Goal: Task Accomplishment & Management: Manage account settings

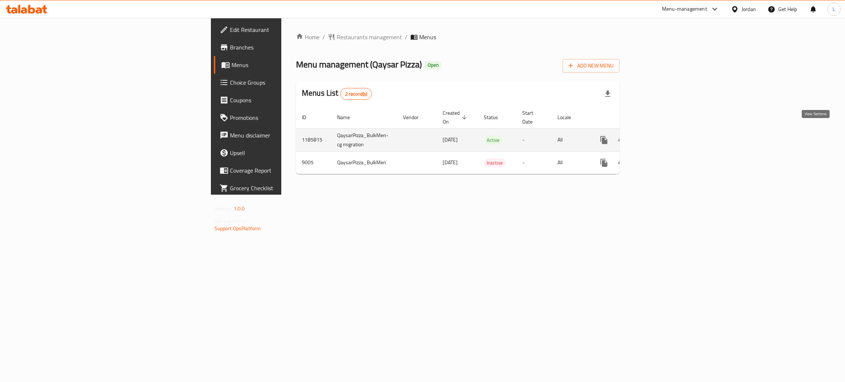
click at [661, 136] on icon "enhanced table" at bounding box center [657, 140] width 9 height 9
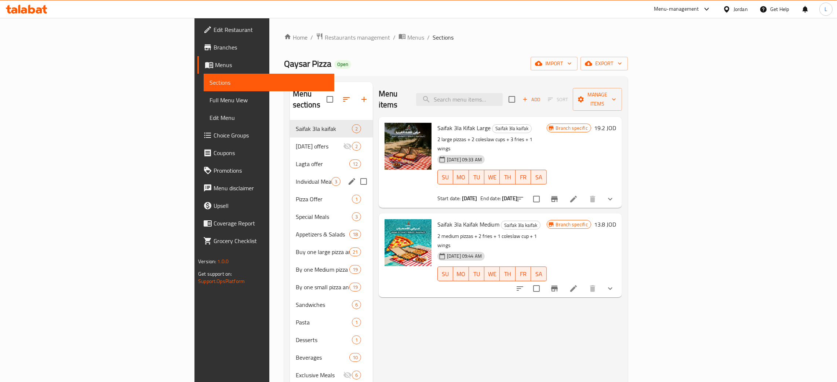
click at [290, 173] on div "Individual Meals 3" at bounding box center [331, 182] width 83 height 18
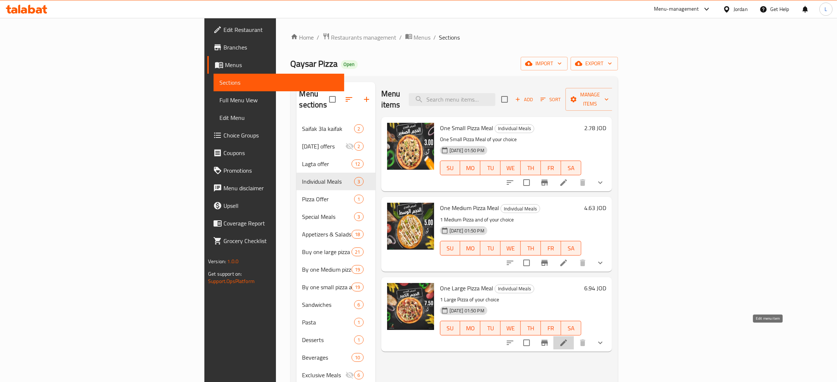
click at [567, 340] on icon at bounding box center [563, 343] width 7 height 7
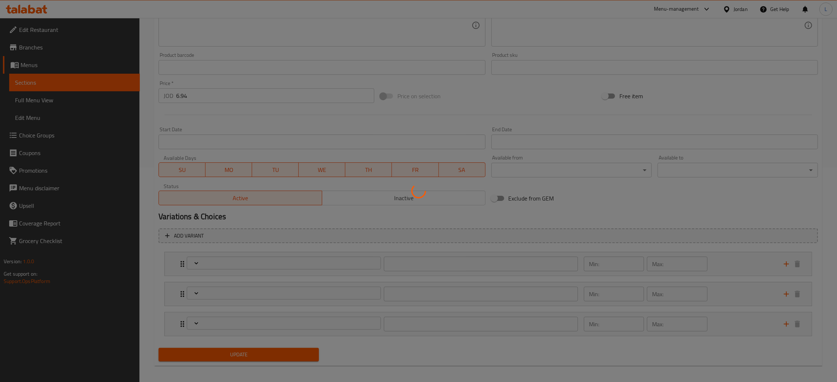
scroll to position [219, 0]
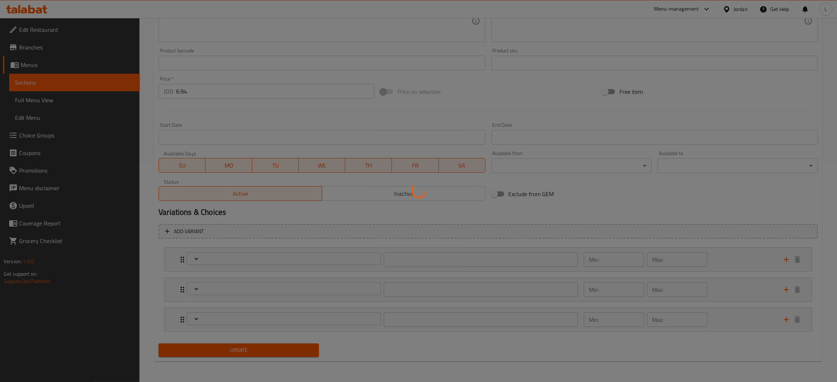
type input "اختيارك من نوع البيتزا"
type input "1"
type input "اختيارك من عجينة البيتزا"
type input "1"
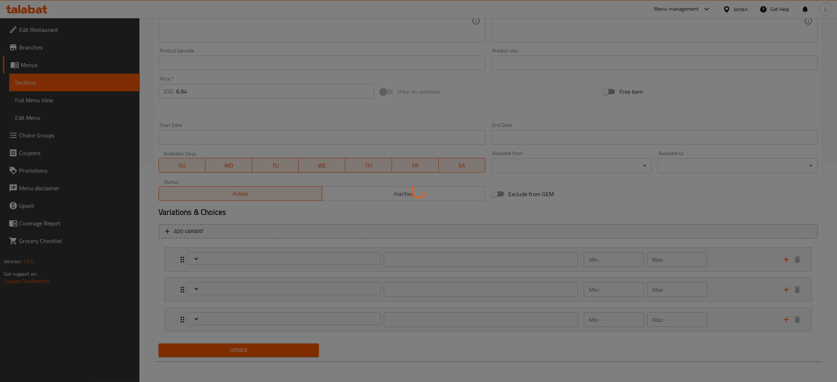
type input "1"
type input "اضافات البيتزا"
type input "0"
type input "16"
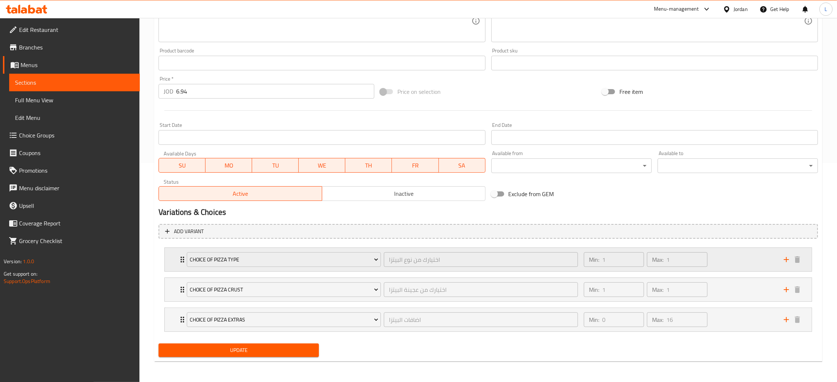
click at [178, 257] on icon "Expand" at bounding box center [182, 259] width 9 height 9
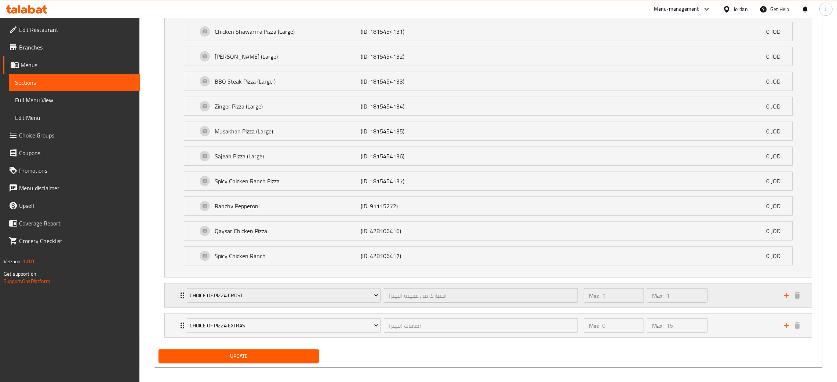
scroll to position [911, 0]
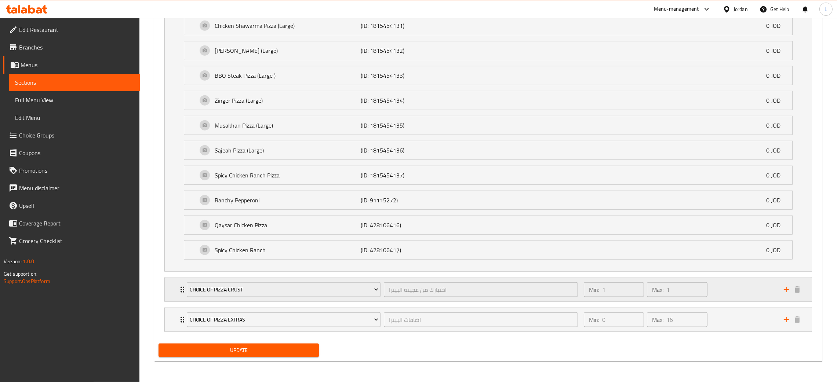
click at [172, 285] on div "Choice of Pizza Crust اختيارك من عجينة البيتزا ​ Min: 1 ​ Max: 1 ​" at bounding box center [488, 289] width 647 height 23
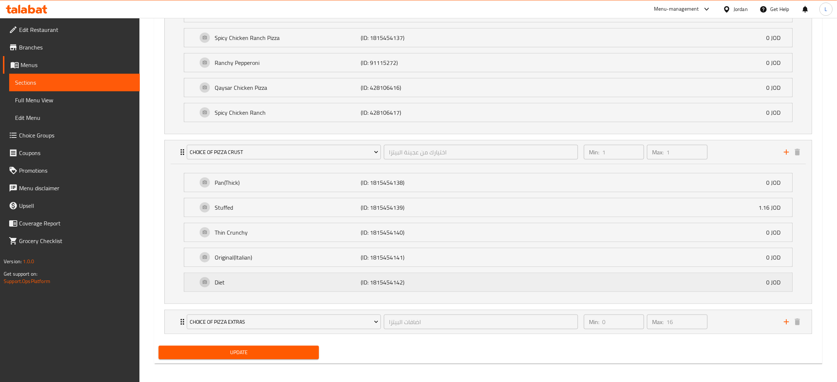
scroll to position [1051, 0]
click at [179, 317] on icon "Expand" at bounding box center [182, 319] width 9 height 9
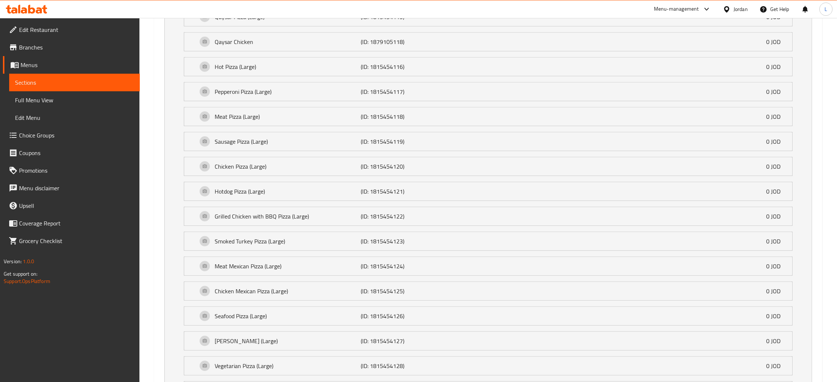
scroll to position [362, 0]
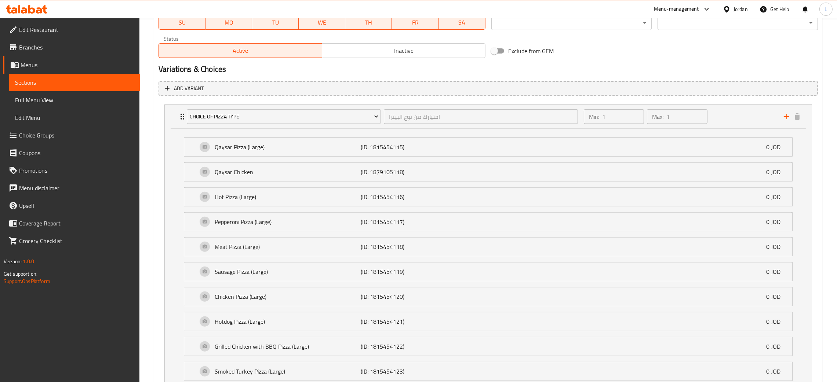
click at [61, 135] on span "Choice Groups" at bounding box center [76, 135] width 115 height 9
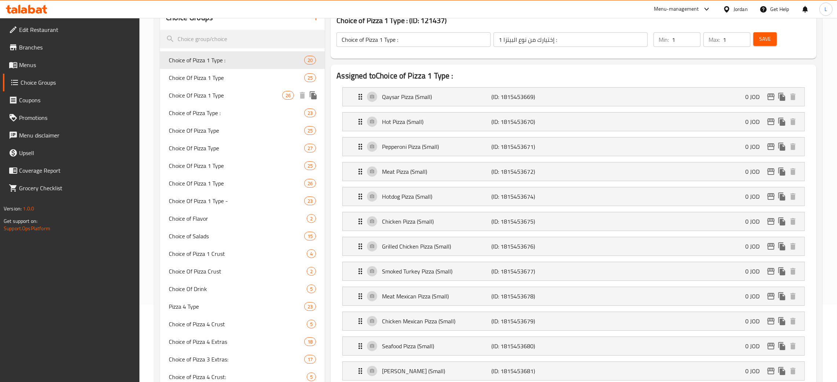
scroll to position [55, 0]
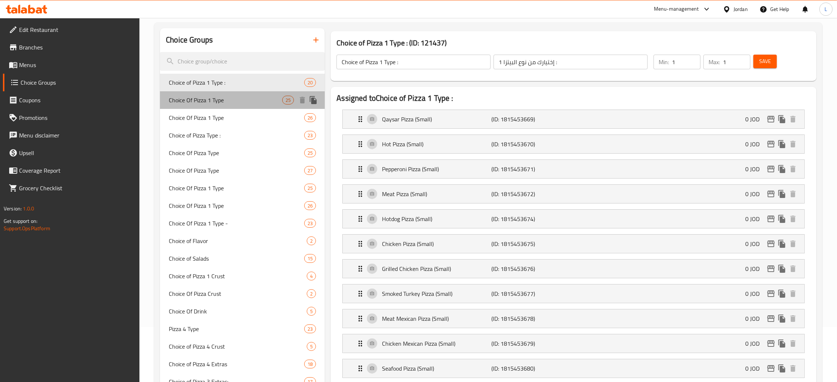
click at [250, 102] on span "Choice Of Pizza 1 Type" at bounding box center [225, 100] width 113 height 9
type input "Choice Of Pizza 1 Type"
type input "اختيارك من نوع البيتزا 1"
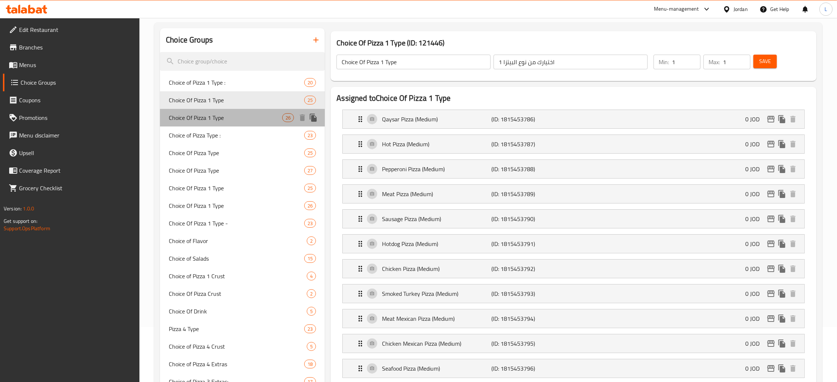
click at [246, 120] on span "Choice Of Pizza 1 Type" at bounding box center [225, 117] width 113 height 9
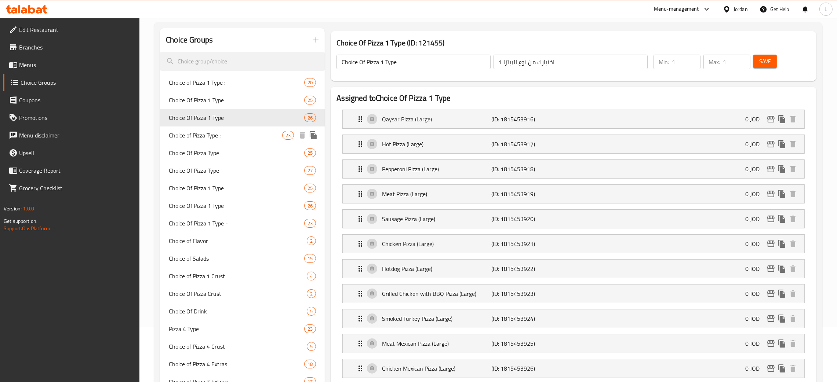
click at [241, 141] on div "Choice of Pizza Type : 23" at bounding box center [242, 136] width 165 height 18
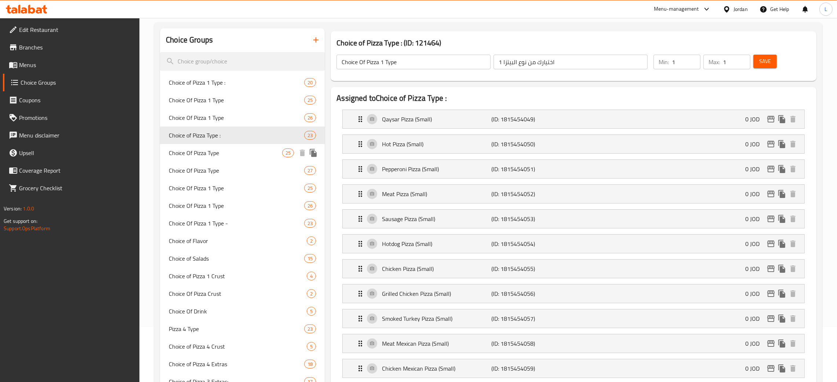
type input "Choice of Pizza Type :"
type input "إختيارك من نوع البيتزا :"
click at [235, 156] on span "Choice Of Pizza Type" at bounding box center [225, 153] width 113 height 9
type input "Choice Of Pizza Type"
type input "اختيارك من نوع البيتزا"
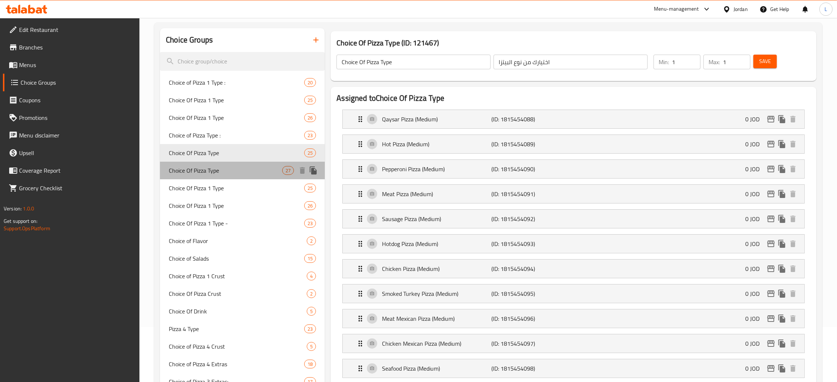
click at [237, 172] on span "Choice Of Pizza Type" at bounding box center [225, 170] width 113 height 9
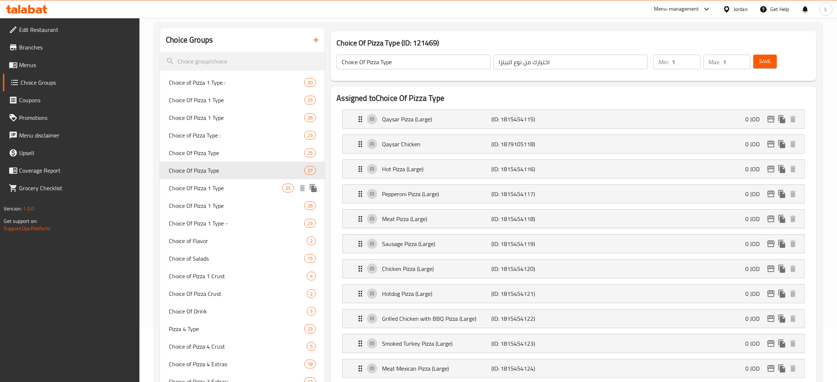
click at [231, 190] on span "Choice Of Pizza 1 Type" at bounding box center [225, 188] width 113 height 9
type input "Choice Of Pizza 1 Type"
type input "اختيارك من نوع البيتزا 1"
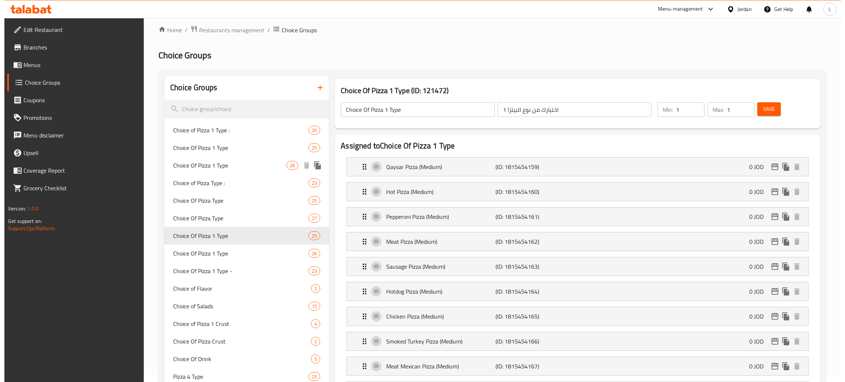
scroll to position [0, 0]
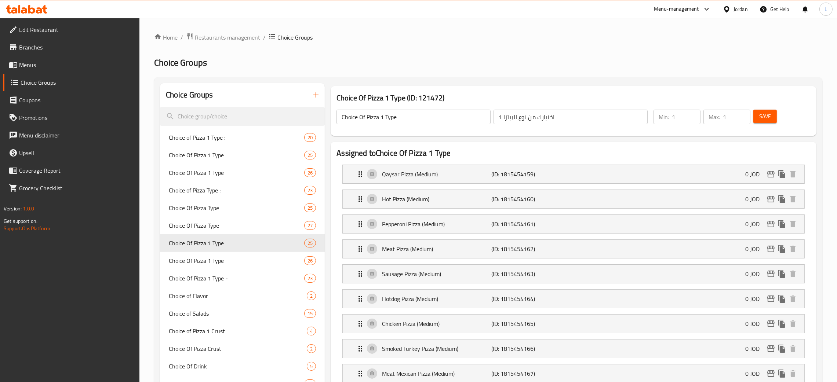
click at [38, 73] on link "Menus" at bounding box center [71, 65] width 137 height 18
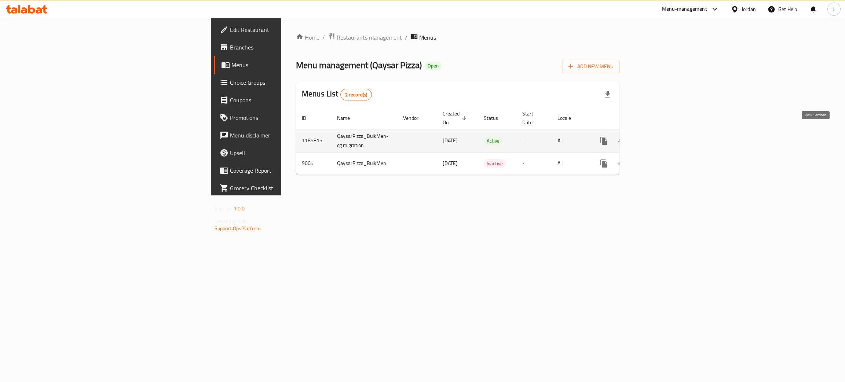
click at [661, 136] on icon "enhanced table" at bounding box center [657, 140] width 9 height 9
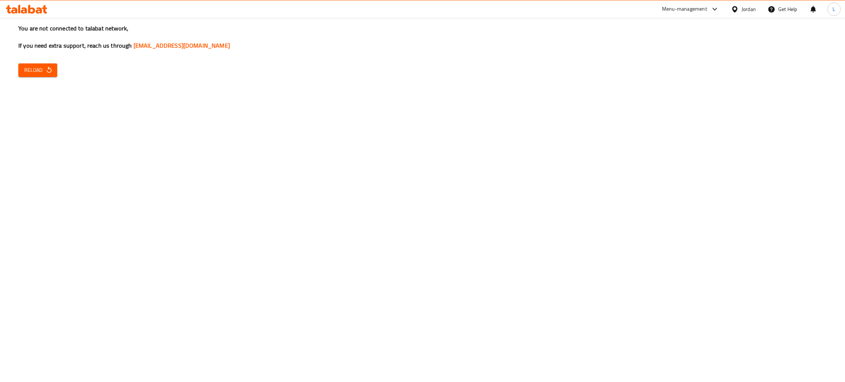
click at [32, 68] on span "Reload" at bounding box center [37, 70] width 27 height 9
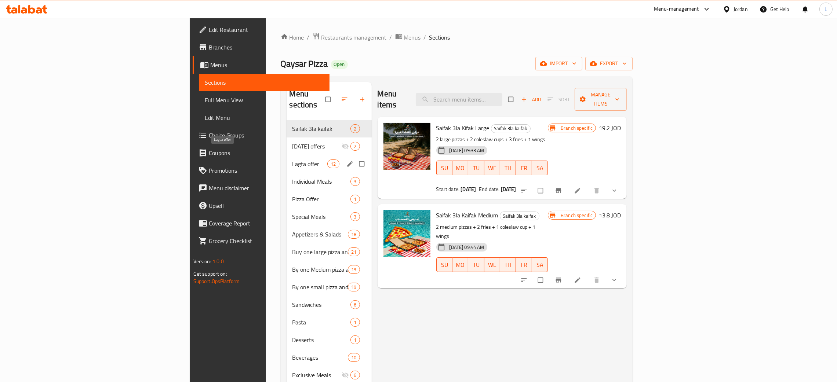
click at [292, 160] on span "Lagta offer" at bounding box center [309, 164] width 35 height 9
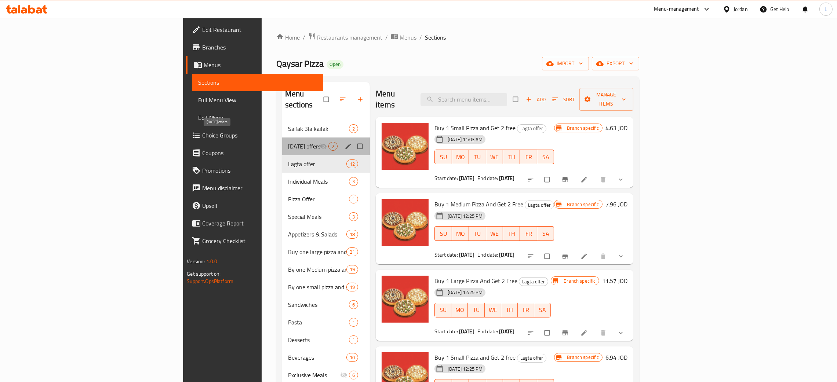
click at [288, 142] on span "Ramadan offers" at bounding box center [304, 146] width 32 height 9
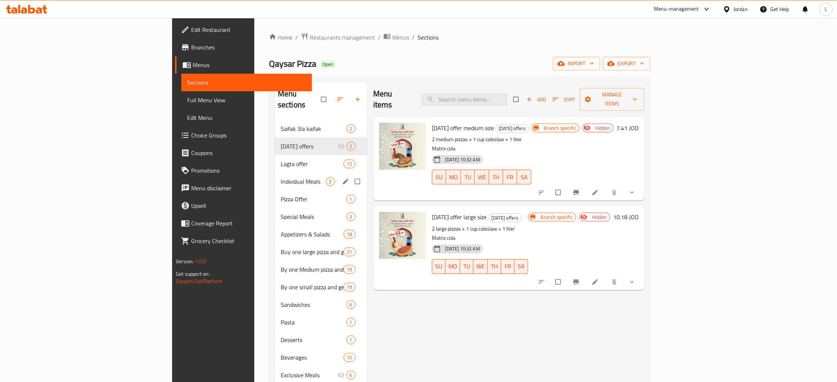
click at [275, 173] on div "Individual Meals 3" at bounding box center [321, 182] width 92 height 18
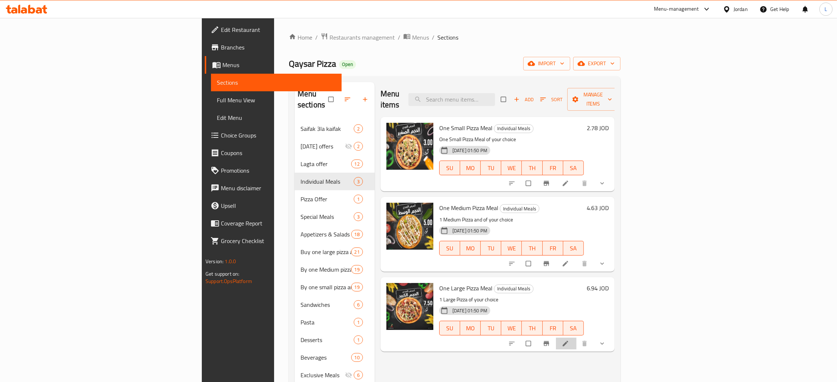
click at [568, 341] on icon at bounding box center [565, 344] width 6 height 6
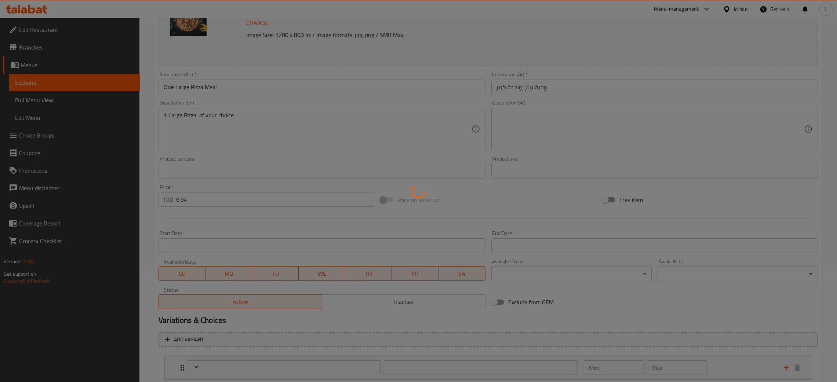
scroll to position [219, 0]
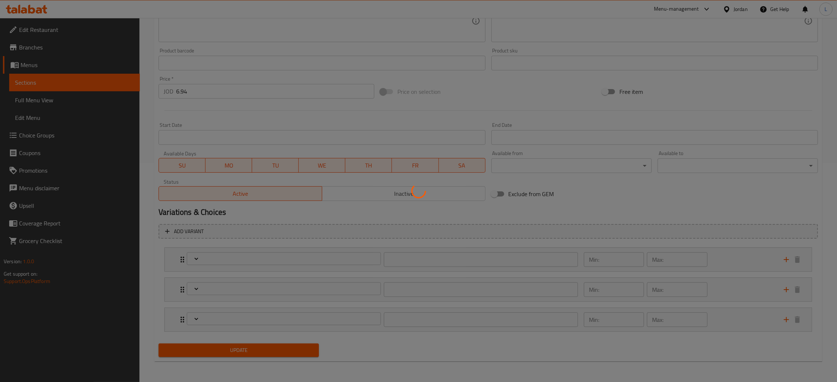
type input "اختيارك من نوع البيتزا"
type input "1"
type input "اختيارك من عجينة البيتزا"
type input "1"
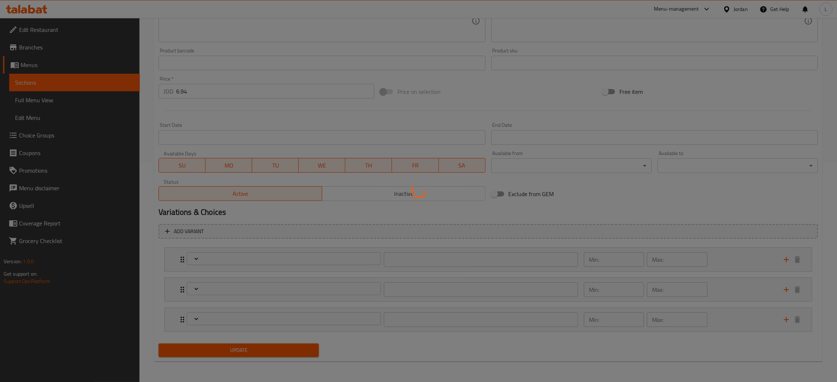
type input "1"
type input "اضافات البيتزا"
type input "0"
type input "16"
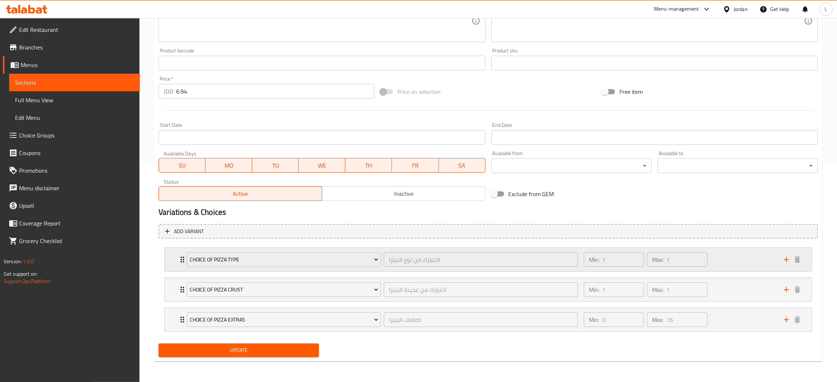
click at [169, 256] on div "Choice Of Pizza Type اختيارك من نوع البيتزا ​ Min: 1 ​ Max: 1 ​" at bounding box center [488, 259] width 647 height 23
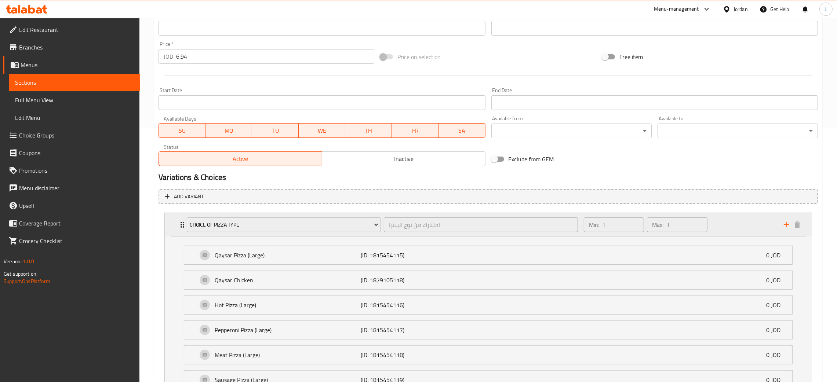
scroll to position [274, 0]
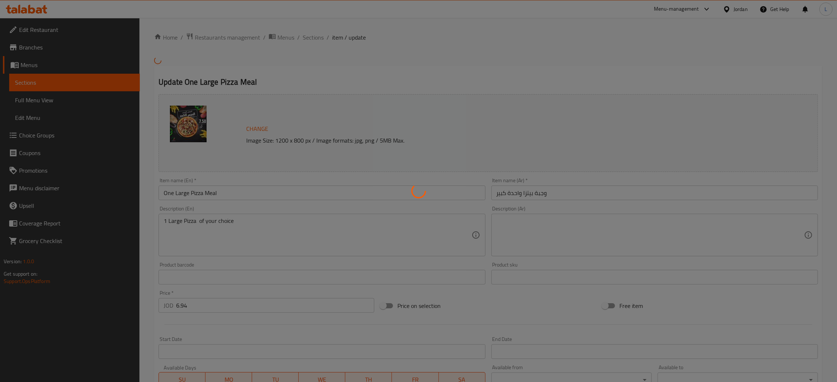
click at [52, 101] on div at bounding box center [418, 191] width 837 height 382
type input "اختيارك من نوع البيتزا"
type input "1"
type input "اختيارك من عجينة البيتزا"
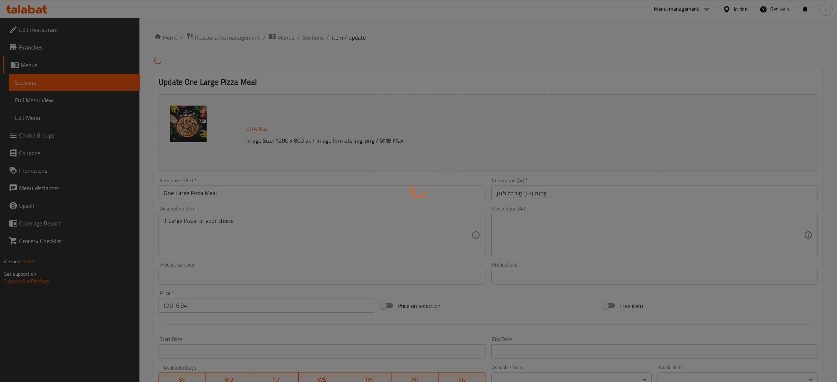
type input "1"
type input "اضافات البيتزا"
type input "0"
type input "16"
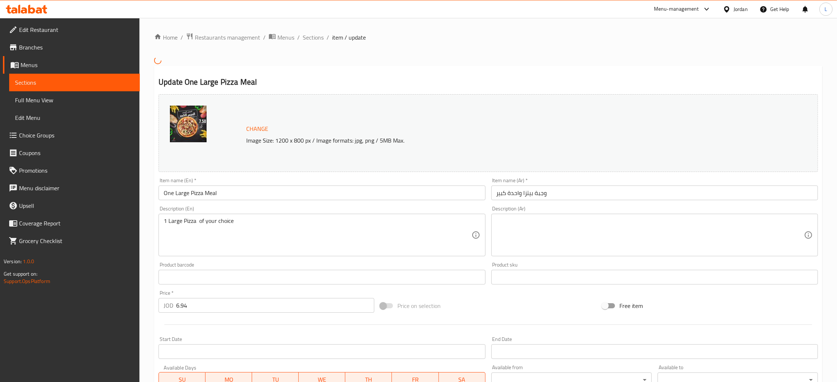
click at [50, 138] on span "Choice Groups" at bounding box center [76, 135] width 115 height 9
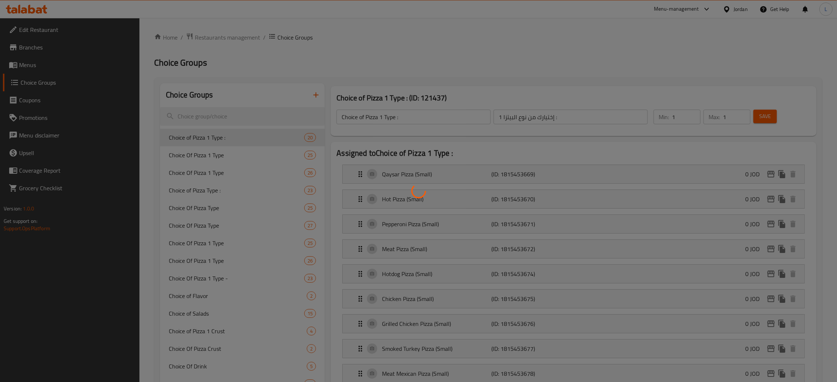
click at [292, 119] on div at bounding box center [418, 191] width 837 height 382
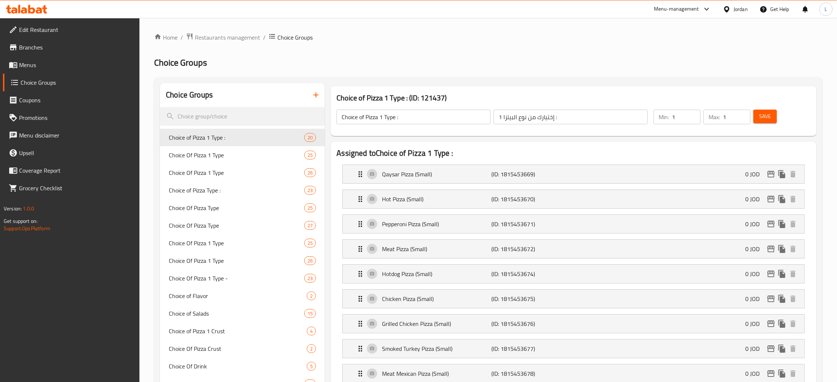
click at [298, 115] on input "search" at bounding box center [242, 116] width 165 height 19
click at [288, 113] on input "search" at bounding box center [242, 116] width 165 height 19
click at [271, 113] on input "search" at bounding box center [242, 116] width 165 height 19
click at [257, 117] on input "search" at bounding box center [242, 116] width 165 height 19
click at [195, 116] on input "search" at bounding box center [242, 116] width 165 height 19
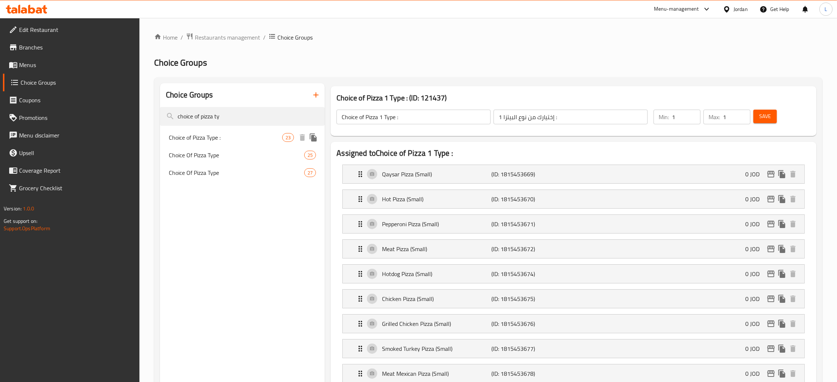
type input "choice of pizza ty"
click at [249, 137] on span "Choice of Pizza Type :" at bounding box center [225, 137] width 113 height 9
type input "Choice of Pizza Type :"
type input "إختيارك من نوع البيتزا :"
click at [210, 151] on span "Choice Of Pizza Type" at bounding box center [225, 155] width 113 height 9
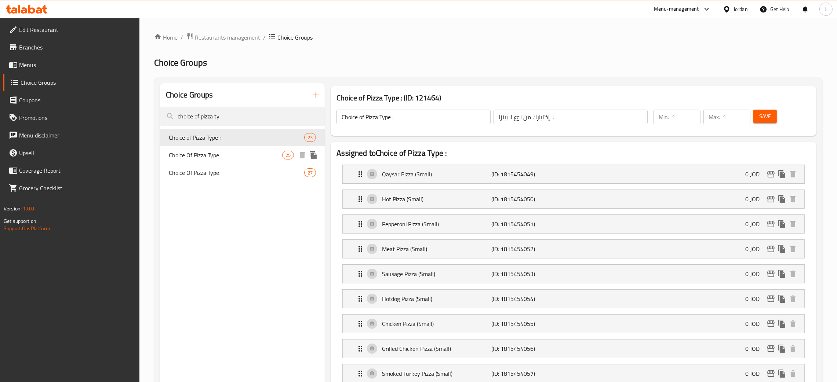
type input "Choice Of Pizza Type"
type input "اختيارك من نوع البيتزا"
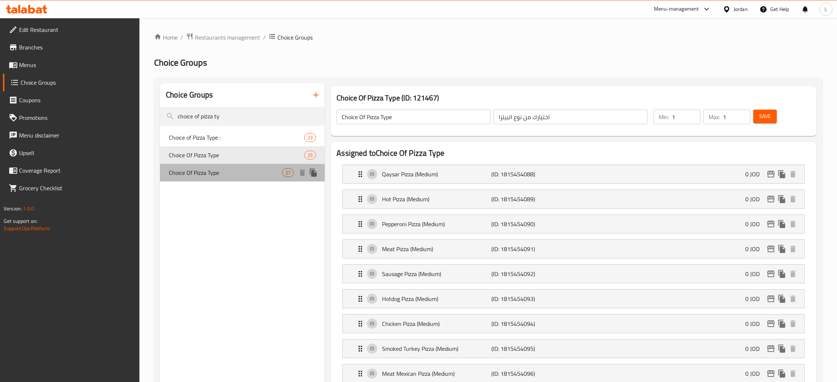
click at [221, 175] on span "Choice Of Pizza Type" at bounding box center [225, 172] width 113 height 9
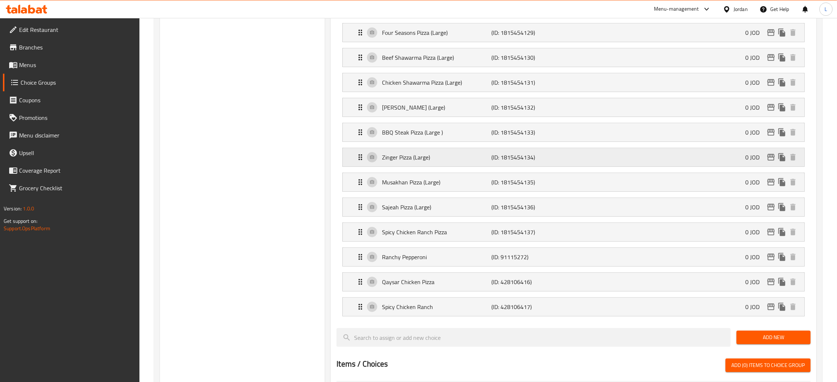
scroll to position [605, 0]
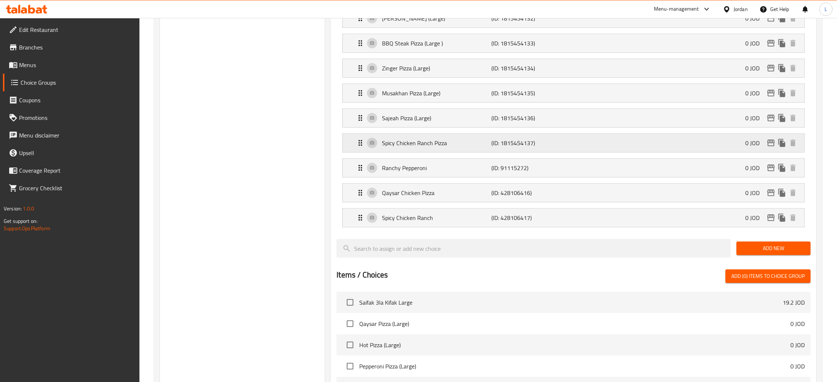
click at [468, 147] on p "Spicy Chicken Ranch Pizza" at bounding box center [436, 143] width 109 height 9
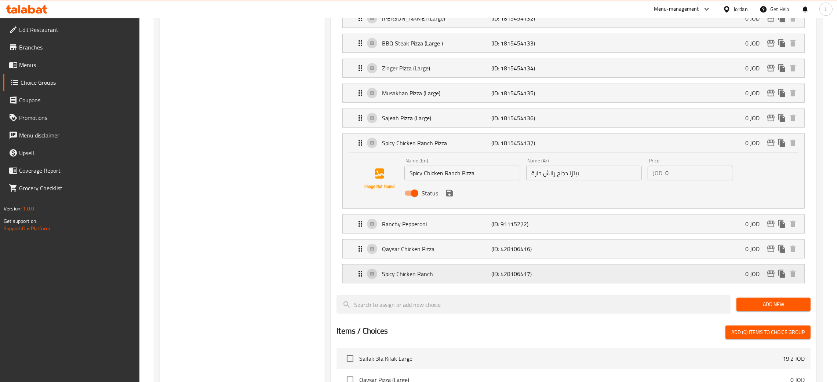
click at [456, 278] on p "Spicy Chicken Ranch" at bounding box center [436, 274] width 109 height 9
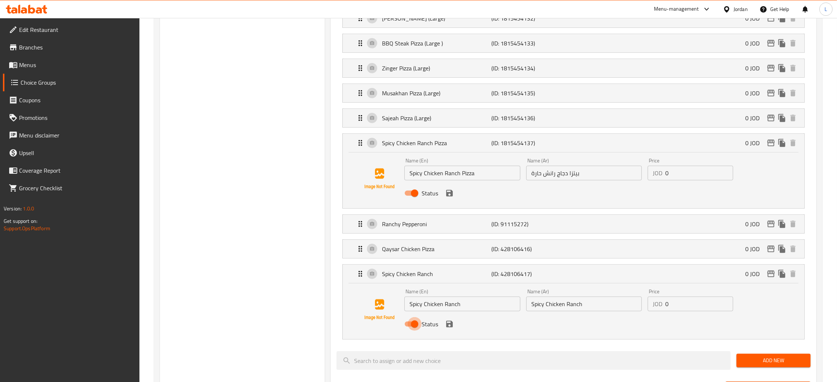
click at [411, 326] on input "Status" at bounding box center [415, 324] width 42 height 14
checkbox input "false"
click at [449, 327] on icon "save" at bounding box center [449, 324] width 7 height 7
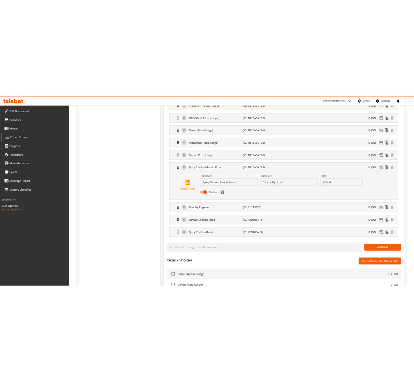
scroll to position [0, 0]
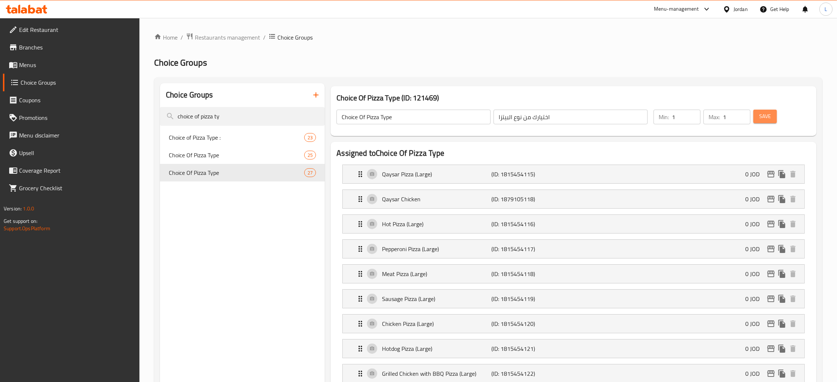
click at [763, 112] on span "Save" at bounding box center [765, 116] width 12 height 9
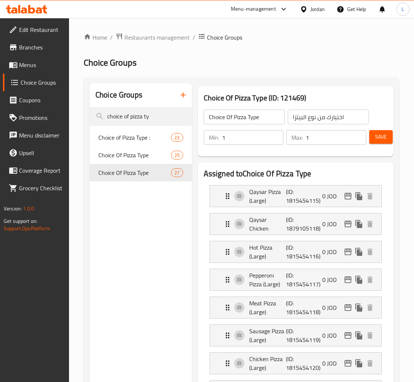
click at [10, 10] on icon at bounding box center [26, 9] width 41 height 9
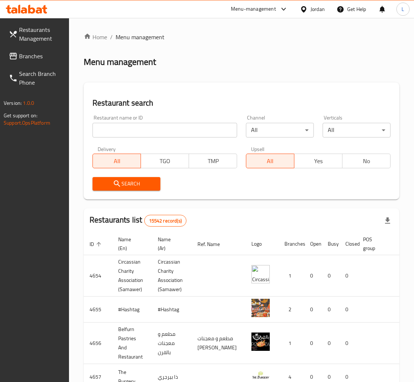
click at [28, 58] on span "Branches" at bounding box center [41, 56] width 44 height 9
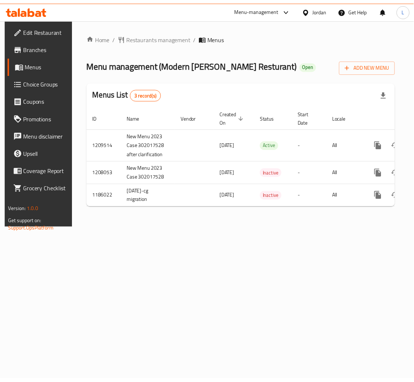
scroll to position [0, 41]
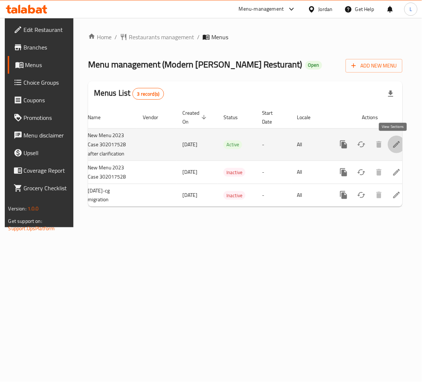
click at [398, 140] on link "enhanced table" at bounding box center [397, 145] width 18 height 18
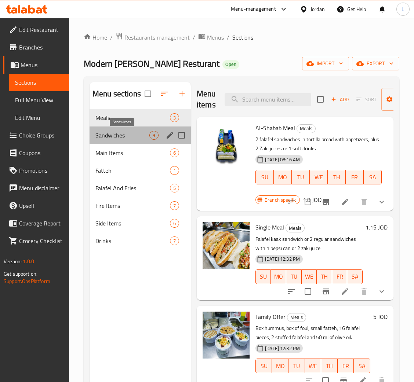
click at [127, 131] on span "Sandwiches" at bounding box center [122, 135] width 54 height 9
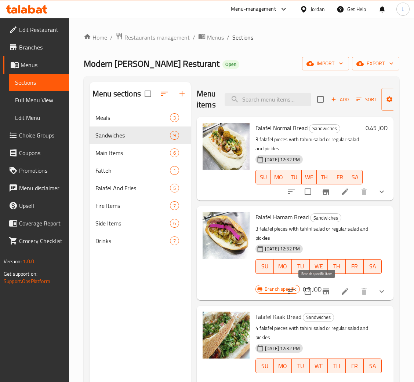
click at [322, 291] on icon "Branch-specific-item" at bounding box center [325, 292] width 7 height 6
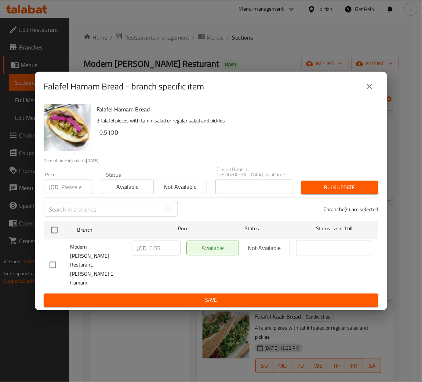
click at [68, 194] on input "number" at bounding box center [76, 187] width 31 height 15
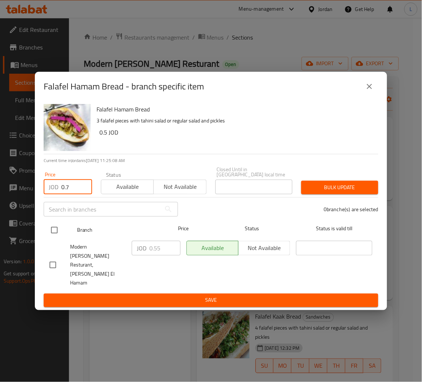
type input "0.7"
click at [54, 238] on input "checkbox" at bounding box center [54, 230] width 15 height 15
checkbox input "true"
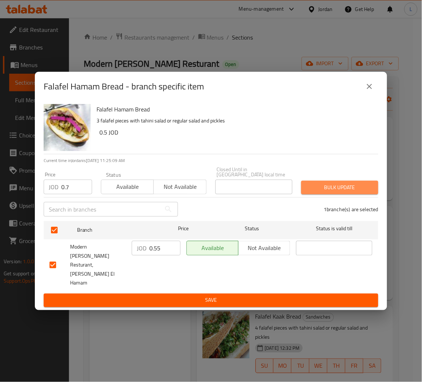
click at [324, 192] on span "Bulk update" at bounding box center [339, 187] width 65 height 9
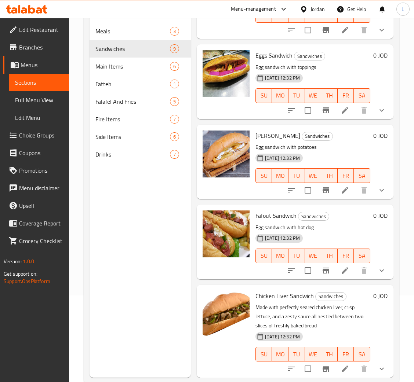
scroll to position [103, 0]
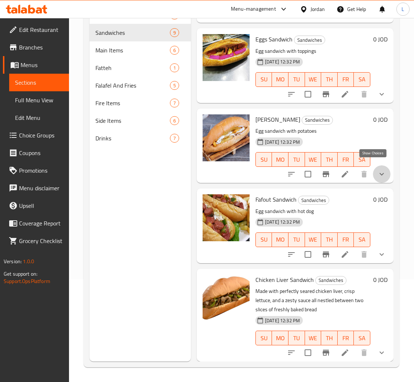
click at [377, 170] on icon "show more" at bounding box center [381, 174] width 9 height 9
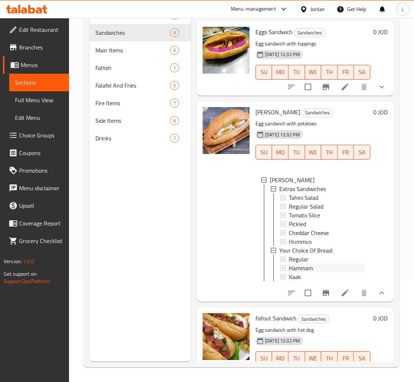
click at [333, 268] on div "Hammam" at bounding box center [327, 268] width 76 height 9
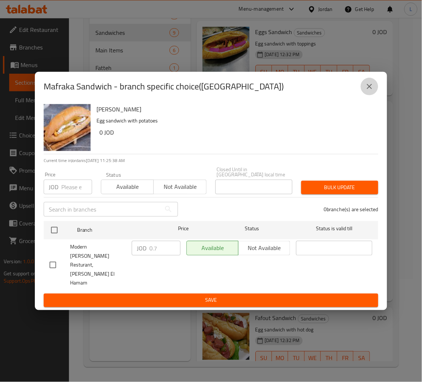
click at [371, 91] on icon "close" at bounding box center [369, 86] width 9 height 9
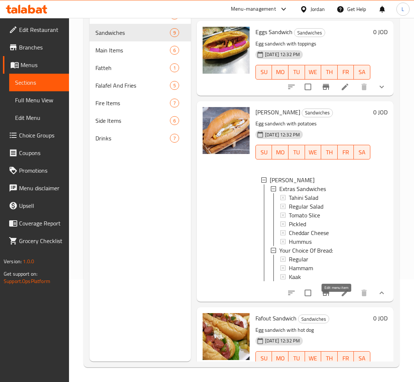
click at [340, 297] on icon at bounding box center [344, 293] width 9 height 9
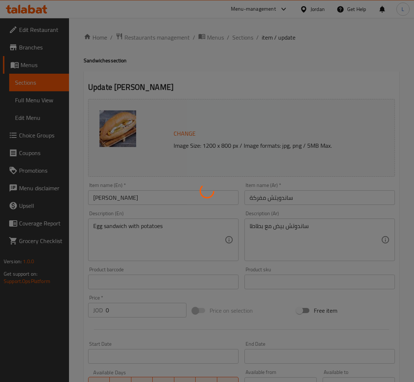
type input "إضافات [PERSON_NAME]"
type input "0"
type input "3"
type input "إختيارك من الخبز:"
type input "1"
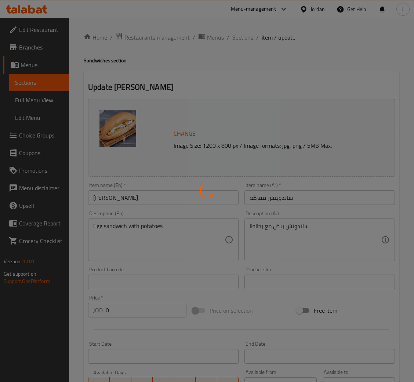
type input "1"
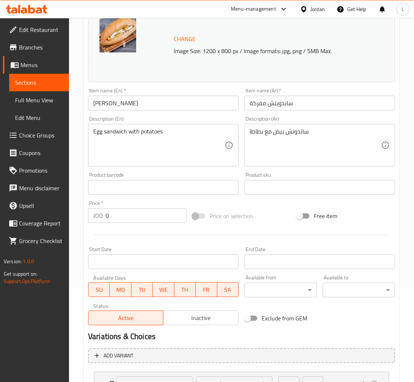
scroll to position [189, 0]
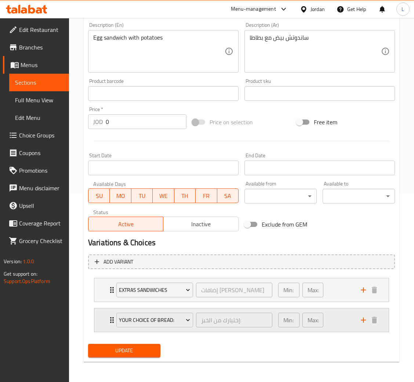
click at [102, 316] on div "Your Choice Of Bread: إختيارك من الخبز: ​ Min: 1 ​ Max: 1 ​" at bounding box center [241, 319] width 294 height 23
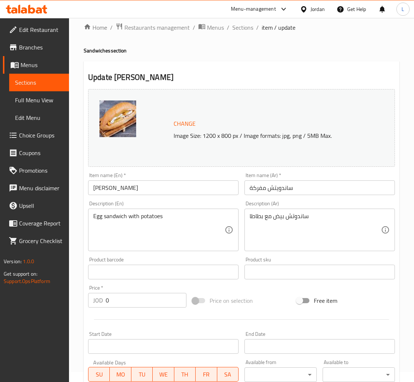
scroll to position [0, 0]
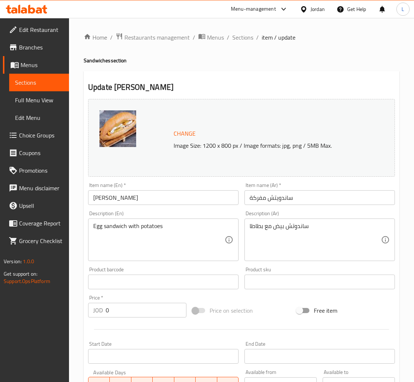
drag, startPoint x: 246, startPoint y: 39, endPoint x: 256, endPoint y: 45, distance: 12.0
click at [246, 39] on span "Sections" at bounding box center [242, 37] width 21 height 9
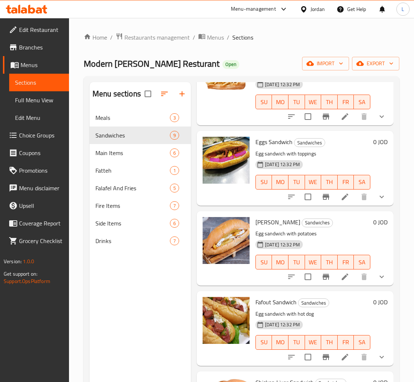
scroll to position [103, 0]
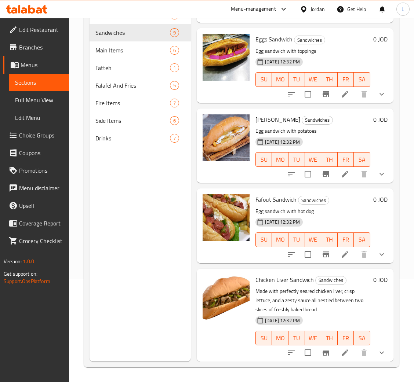
click at [340, 250] on icon at bounding box center [344, 254] width 9 height 9
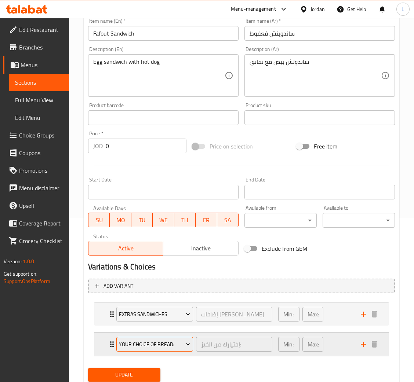
scroll to position [189, 0]
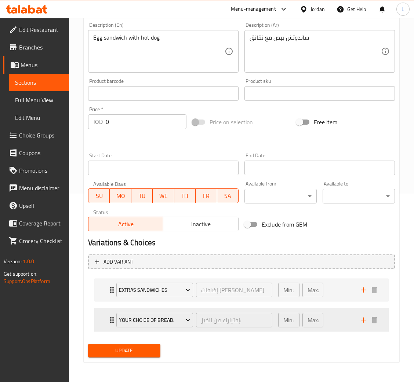
click at [105, 322] on div "Your Choice Of Bread: إختيارك من الخبز: ​ Min: 1 ​ Max: 1 ​" at bounding box center [241, 319] width 294 height 23
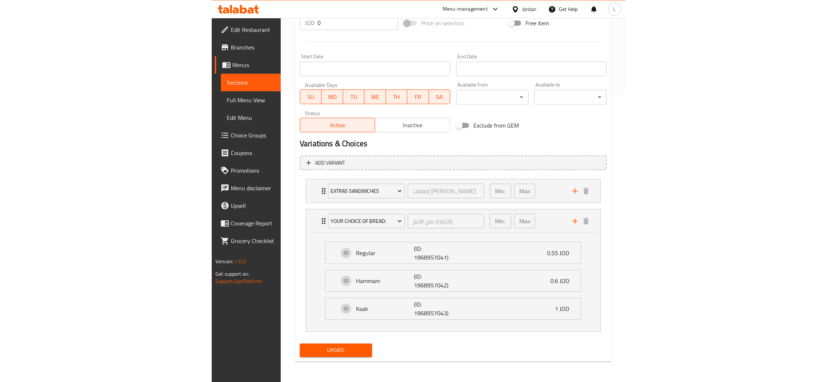
scroll to position [279, 0]
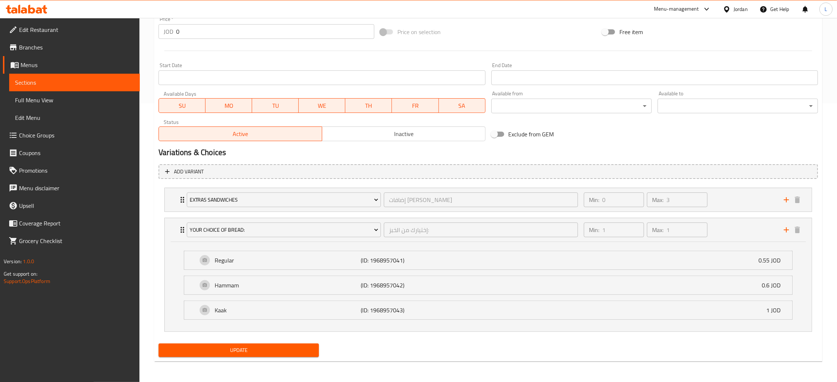
click at [21, 13] on icon at bounding box center [26, 9] width 41 height 9
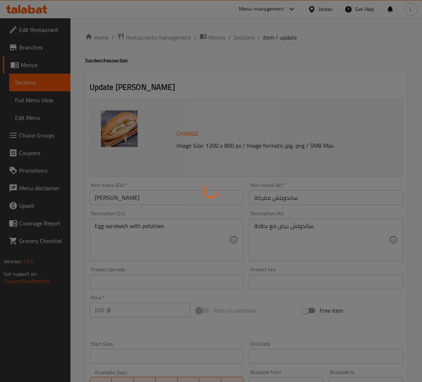
type input "إضافات [PERSON_NAME]"
type input "0"
type input "3"
type input "إختيارك من الخبز:"
type input "1"
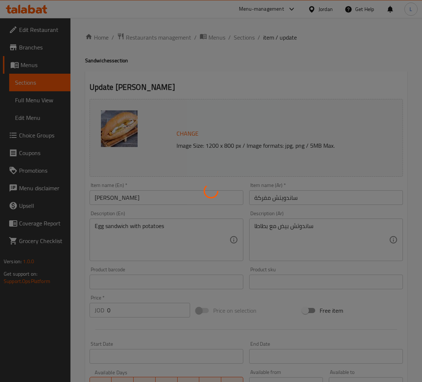
type input "1"
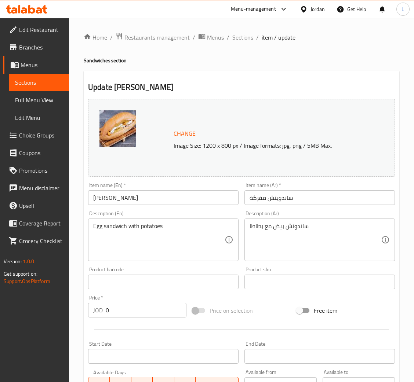
scroll to position [165, 0]
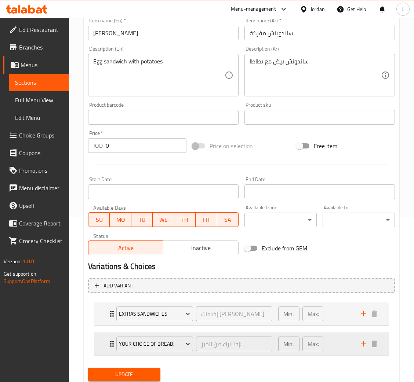
click at [107, 337] on div "Your Choice Of Bread: إختيارك من الخبز: ​ Min: 1 ​ Max: 1 ​" at bounding box center [241, 343] width 294 height 23
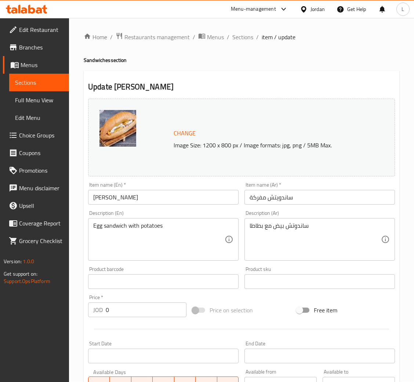
scroll to position [0, 0]
click at [232, 35] on span "Sections" at bounding box center [242, 37] width 21 height 9
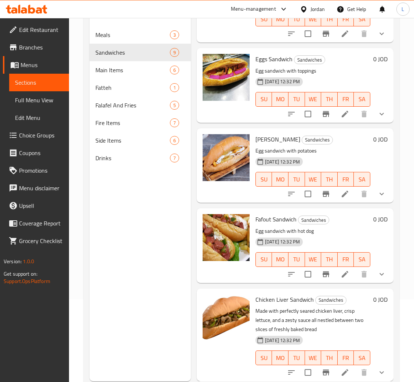
scroll to position [103, 0]
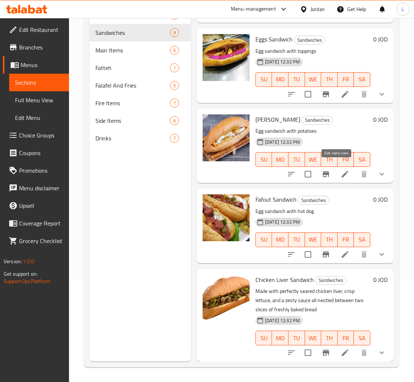
click at [340, 170] on icon at bounding box center [344, 174] width 9 height 9
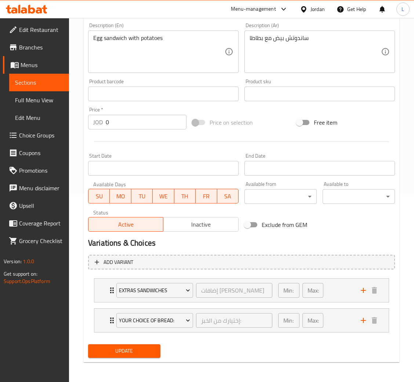
scroll to position [189, 0]
click at [106, 316] on div "Your Choice Of Bread: إختيارك من الخبز: ​ Min: 1 ​ Max: 1 ​" at bounding box center [241, 319] width 294 height 23
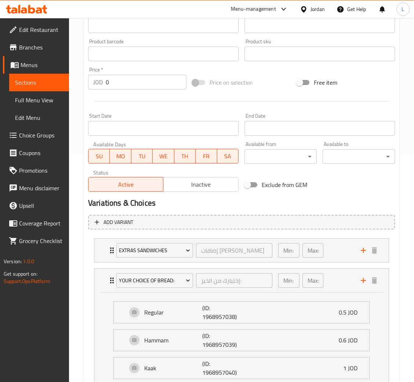
scroll to position [244, 0]
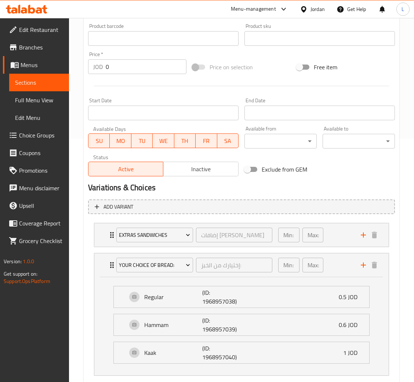
click at [39, 136] on span "Choice Groups" at bounding box center [41, 135] width 44 height 9
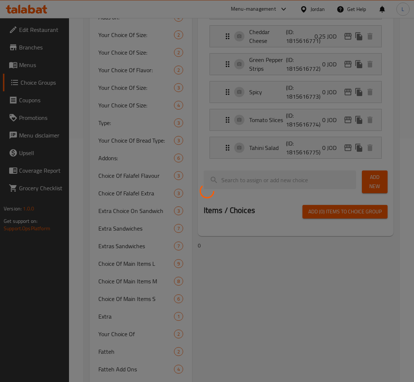
scroll to position [104, 0]
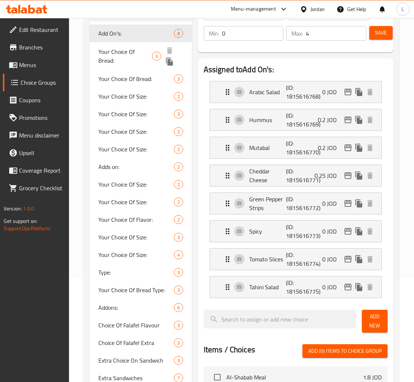
click at [147, 54] on span "Your Choice Of Bread:" at bounding box center [125, 56] width 54 height 18
type input "Your Choice Of Bread:"
type input "اختيارك من الخبز"
type input "1"
type input "3"
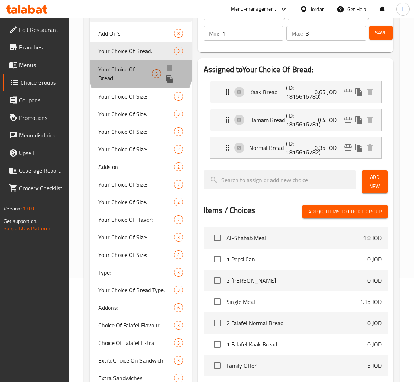
click at [140, 69] on span "Your Choice Of Bread:" at bounding box center [125, 74] width 54 height 18
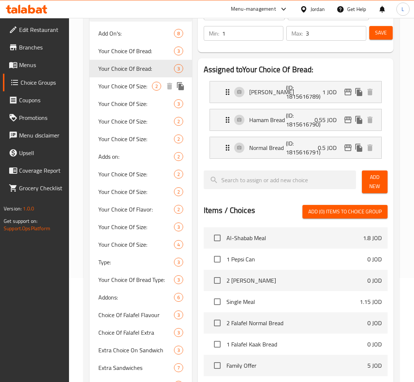
click at [139, 82] on span "Your Choice Of Size:" at bounding box center [125, 86] width 54 height 9
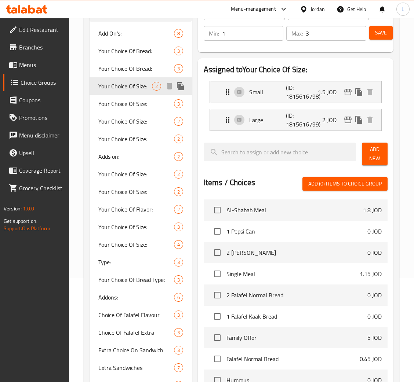
type input "Your Choice Of Size:"
type input "إختيارك من الحجم:"
click at [136, 103] on span "Your Choice Of Size:" at bounding box center [125, 103] width 54 height 9
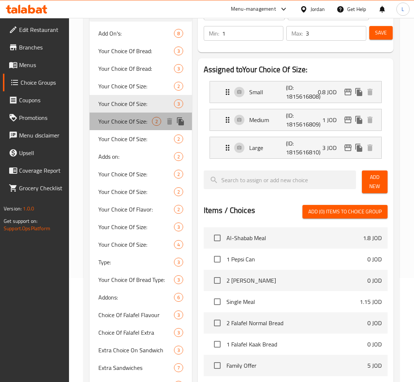
click at [128, 117] on span "Your Choice Of Size:" at bounding box center [125, 121] width 54 height 9
type input "2"
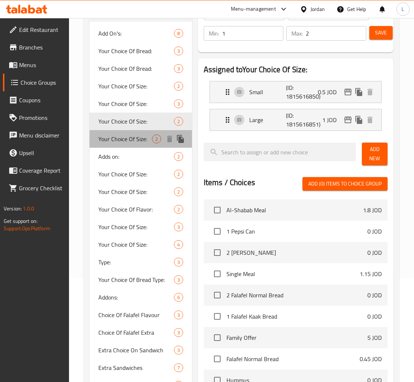
click at [127, 138] on span "Your Choice Of Size:" at bounding box center [125, 139] width 54 height 9
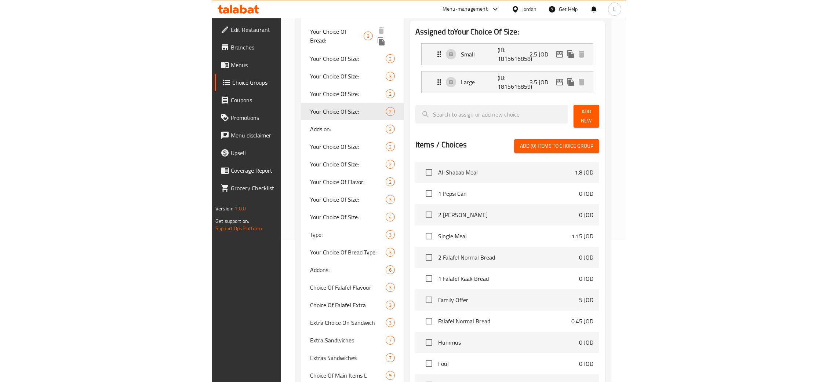
scroll to position [0, 0]
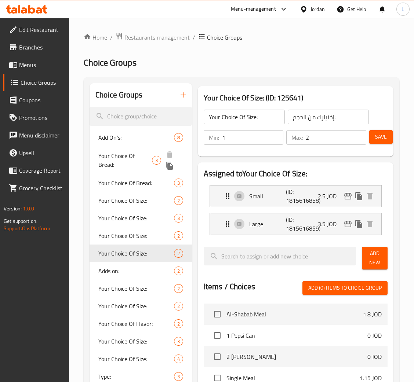
click at [129, 154] on span "Your Choice Of Bread:" at bounding box center [125, 160] width 54 height 18
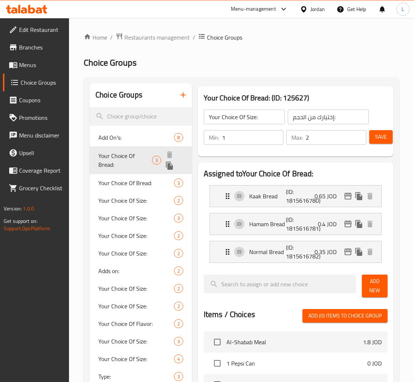
type input "Your Choice Of Bread:"
type input "اختيارك من الخبز"
type input "3"
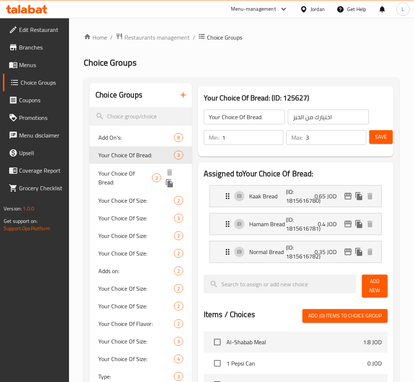
click at [134, 173] on span "Your Choice Of Bread:" at bounding box center [125, 178] width 54 height 18
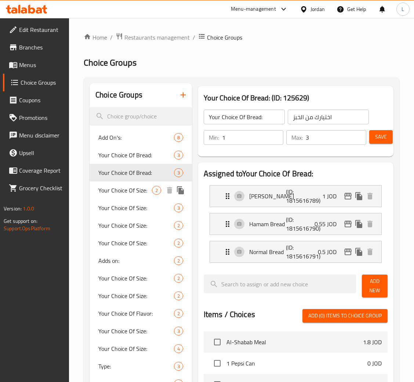
click at [132, 184] on div "Your Choice Of Size: 2" at bounding box center [140, 191] width 102 height 18
type input "Your Choice Of Size:"
type input "إختيارك من الحجم:"
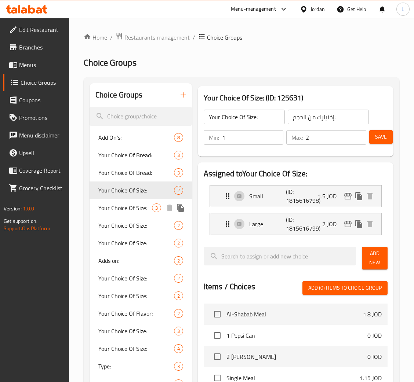
click at [130, 199] on div "Your Choice Of Size: 3" at bounding box center [140, 208] width 102 height 18
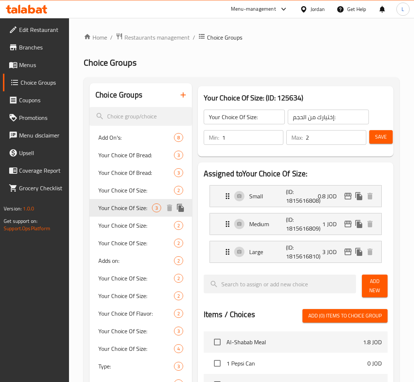
type input "3"
click at [131, 208] on span "Your Choice Of Size:" at bounding box center [125, 208] width 54 height 9
click at [135, 118] on input "search" at bounding box center [140, 116] width 102 height 19
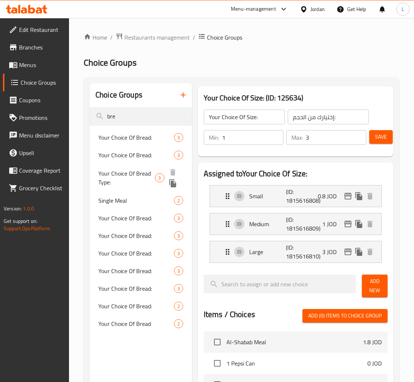
type input "bre"
click at [131, 176] on span "Your Choice Of Bread Type:" at bounding box center [126, 178] width 56 height 18
type input "Your Choice Of Bread Type:"
type input "إختيارك من نوع الخبز:"
type input "1"
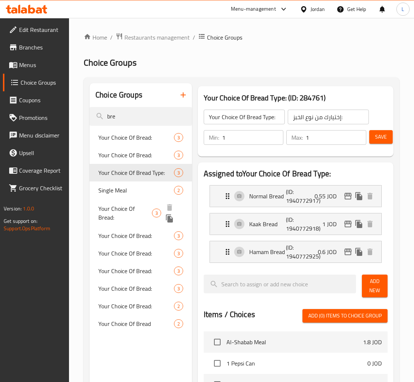
click at [143, 211] on span "Your Choice Of Bread:" at bounding box center [125, 213] width 54 height 18
type input "Your Choice Of Bread:"
type input "إختيارك من الخبز:"
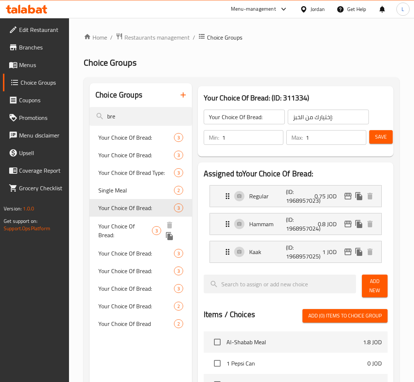
click at [136, 229] on span "Your Choice Of Bread:" at bounding box center [125, 231] width 54 height 18
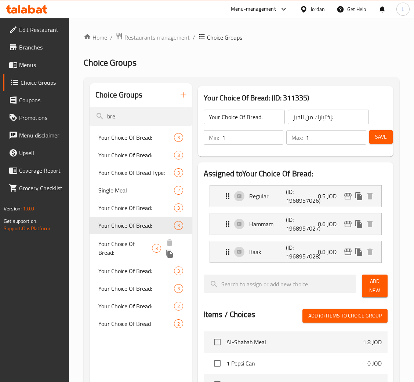
click at [136, 241] on span "Your Choice Of Bread:" at bounding box center [125, 249] width 54 height 18
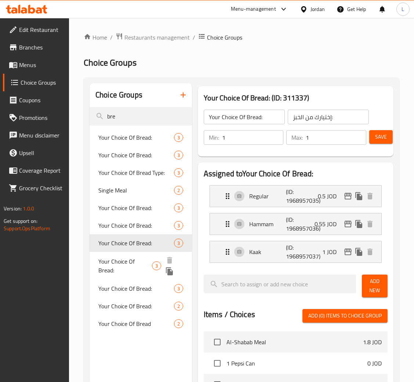
click at [136, 257] on span "Your Choice Of Bread:" at bounding box center [125, 266] width 54 height 18
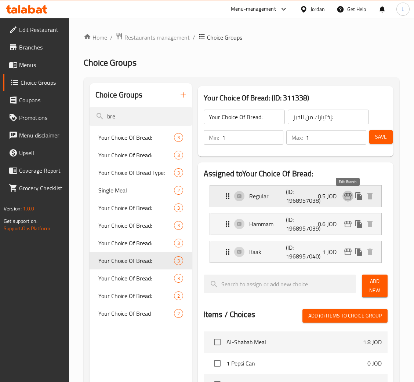
click at [349, 199] on icon "edit" at bounding box center [347, 196] width 7 height 7
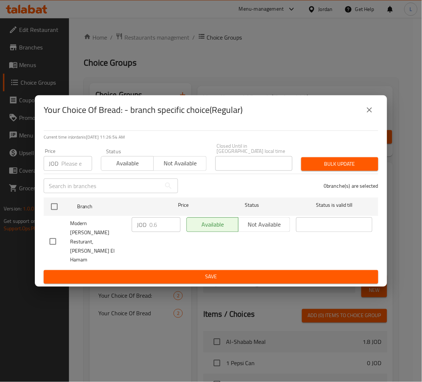
click at [373, 114] on icon "close" at bounding box center [369, 110] width 9 height 9
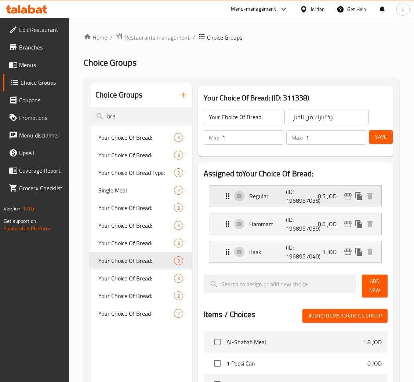
click at [347, 200] on icon "edit" at bounding box center [347, 196] width 9 height 9
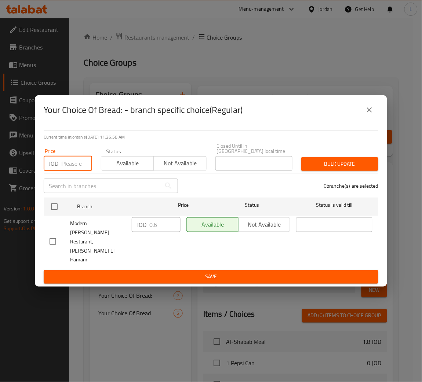
click at [71, 171] on input "number" at bounding box center [76, 163] width 31 height 15
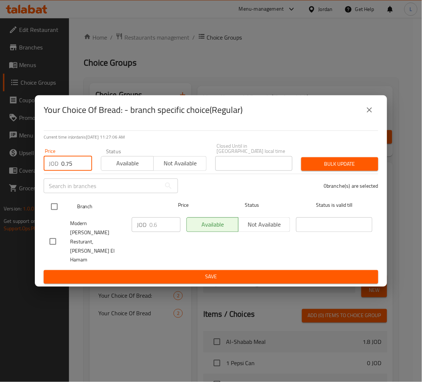
type input "0.75"
click at [54, 211] on input "checkbox" at bounding box center [54, 206] width 15 height 15
checkbox input "true"
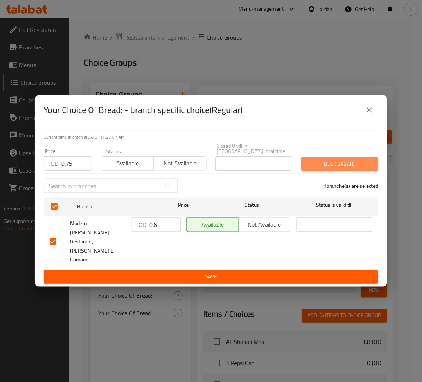
click at [333, 169] on span "Bulk update" at bounding box center [339, 164] width 65 height 9
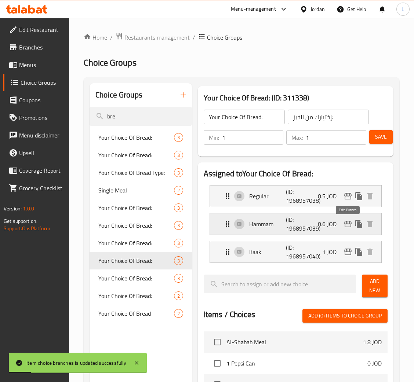
click at [349, 228] on icon "edit" at bounding box center [347, 224] width 9 height 9
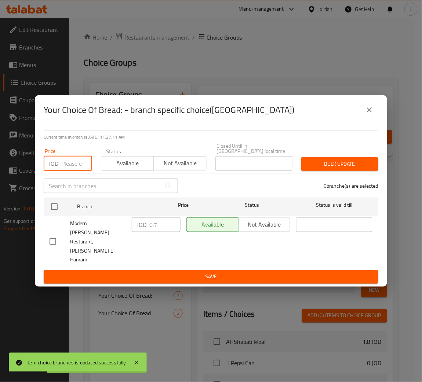
click at [67, 171] on input "number" at bounding box center [76, 163] width 31 height 15
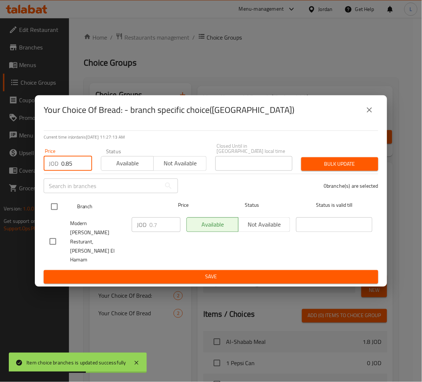
type input "0.85"
click at [58, 215] on input "checkbox" at bounding box center [54, 206] width 15 height 15
checkbox input "true"
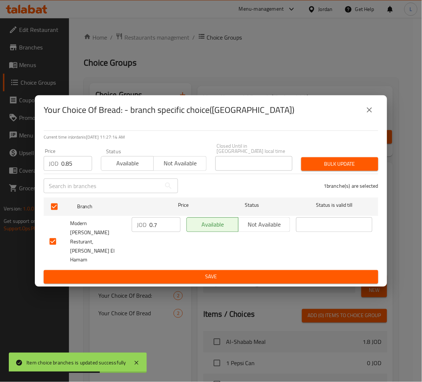
click at [348, 169] on span "Bulk update" at bounding box center [339, 164] width 65 height 9
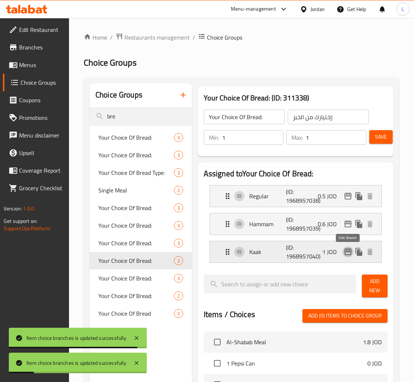
click at [350, 253] on icon "edit" at bounding box center [347, 252] width 9 height 9
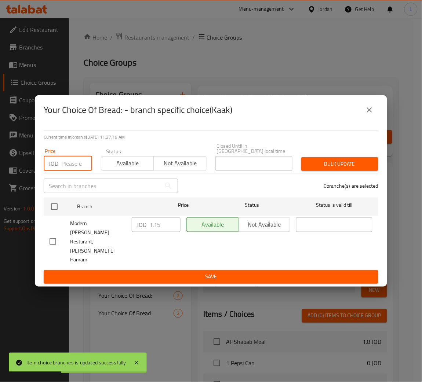
click at [70, 171] on input "number" at bounding box center [76, 163] width 31 height 15
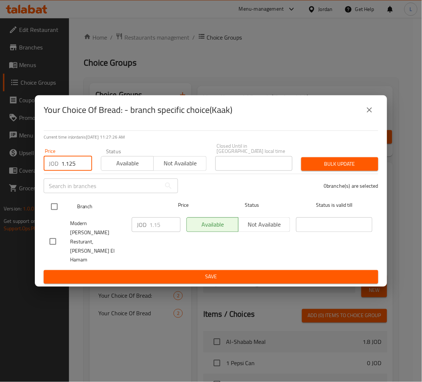
type input "1.125"
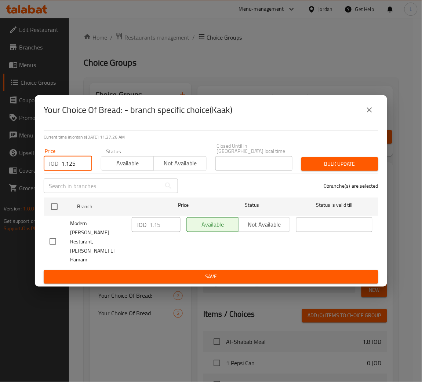
drag, startPoint x: 56, startPoint y: 216, endPoint x: 116, endPoint y: 205, distance: 61.6
click at [56, 215] on input "checkbox" at bounding box center [54, 206] width 15 height 15
checkbox input "true"
click at [375, 171] on button "Bulk update" at bounding box center [339, 164] width 77 height 14
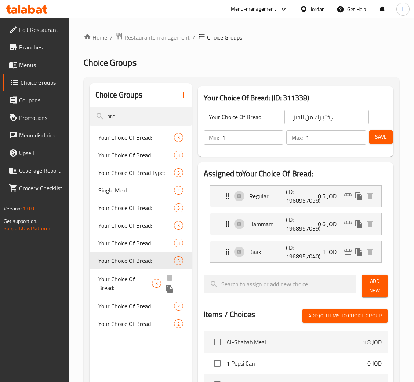
click at [129, 283] on span "Your Choice Of Bread:" at bounding box center [125, 284] width 54 height 18
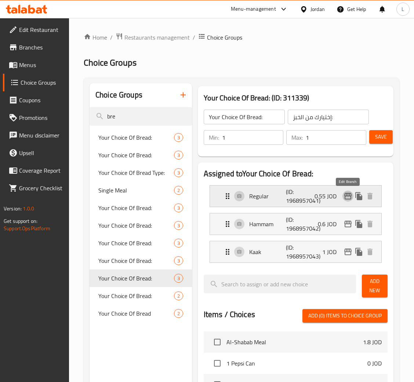
click at [344, 197] on icon "edit" at bounding box center [347, 196] width 9 height 9
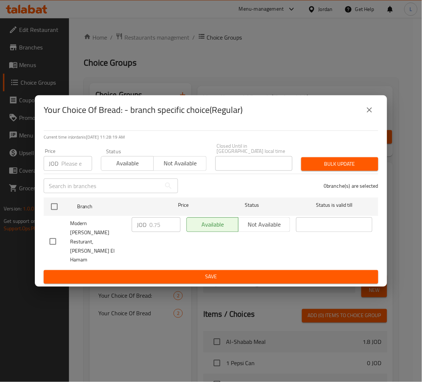
click at [69, 171] on input "number" at bounding box center [76, 163] width 31 height 15
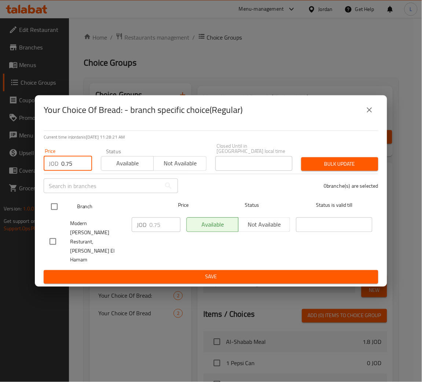
type input "0.75"
click at [55, 215] on input "checkbox" at bounding box center [54, 206] width 15 height 15
checkbox input "true"
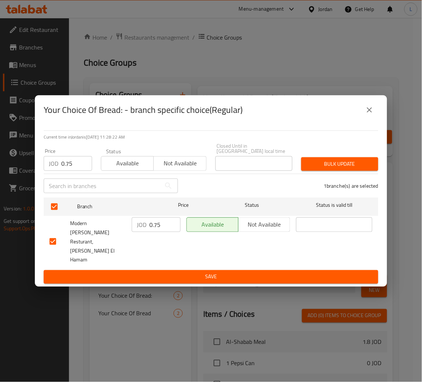
click at [357, 169] on span "Bulk update" at bounding box center [339, 164] width 65 height 9
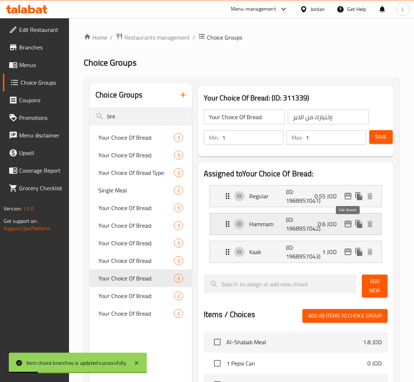
click at [347, 224] on icon "edit" at bounding box center [347, 224] width 7 height 7
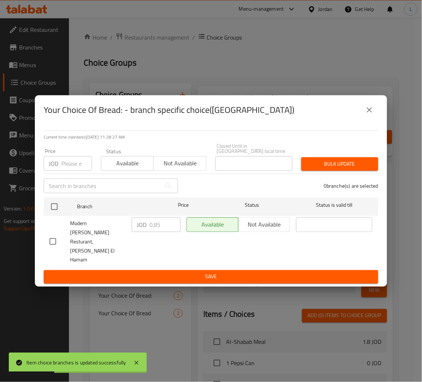
click at [61, 171] on input "number" at bounding box center [76, 163] width 31 height 15
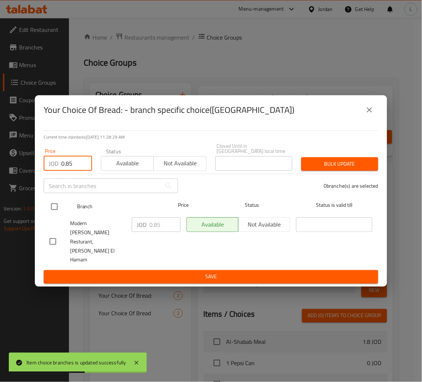
type input "0.85"
click at [60, 215] on input "checkbox" at bounding box center [54, 206] width 15 height 15
checkbox input "true"
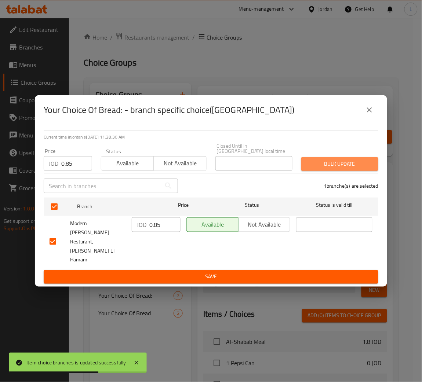
click at [331, 171] on button "Bulk update" at bounding box center [339, 164] width 77 height 14
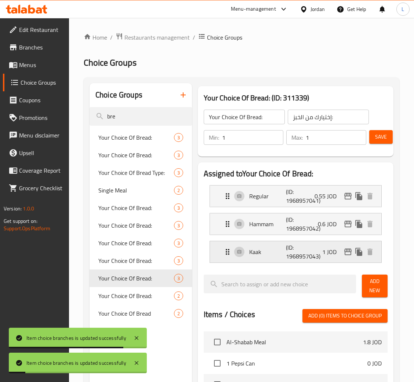
click at [350, 255] on icon "edit" at bounding box center [347, 252] width 7 height 7
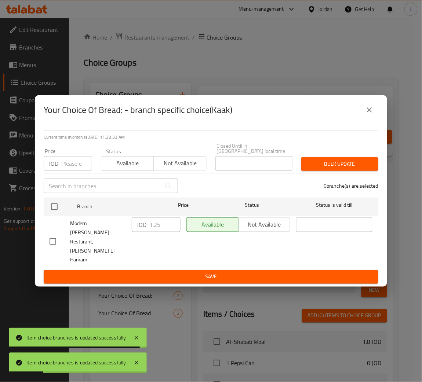
click at [61, 171] on div "JOD Price" at bounding box center [68, 163] width 48 height 15
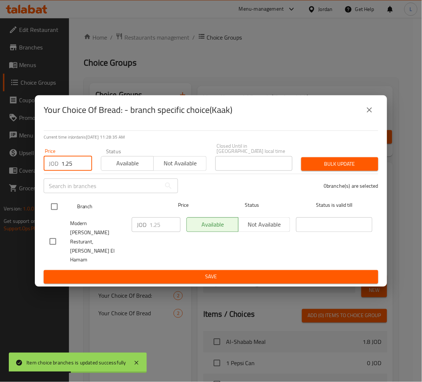
type input "1.25"
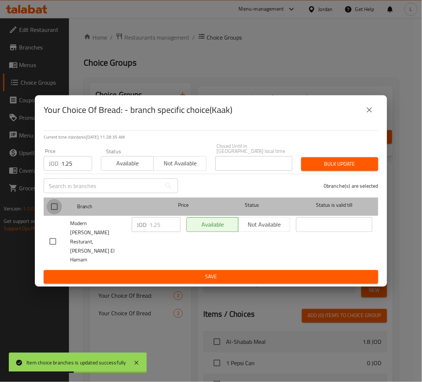
click at [54, 215] on input "checkbox" at bounding box center [54, 206] width 15 height 15
checkbox input "true"
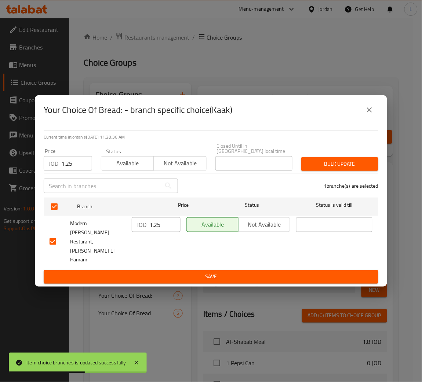
click at [338, 166] on div "Bulk update" at bounding box center [340, 164] width 86 height 22
click at [341, 171] on button "Bulk update" at bounding box center [339, 164] width 77 height 14
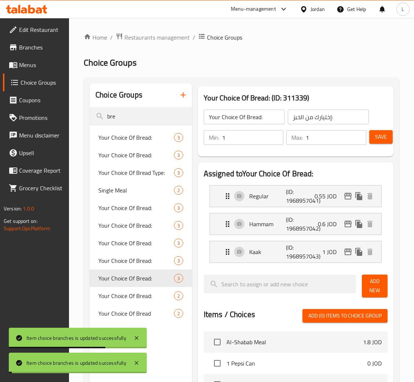
click at [387, 135] on button "Save" at bounding box center [380, 137] width 23 height 14
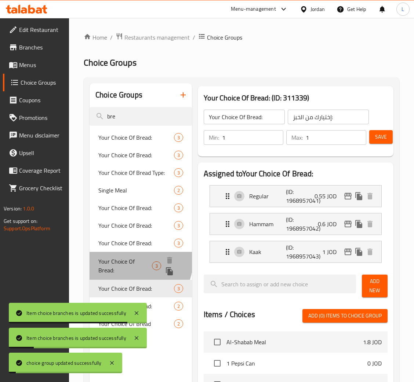
click at [135, 262] on span "Your Choice Of Bread:" at bounding box center [125, 266] width 54 height 18
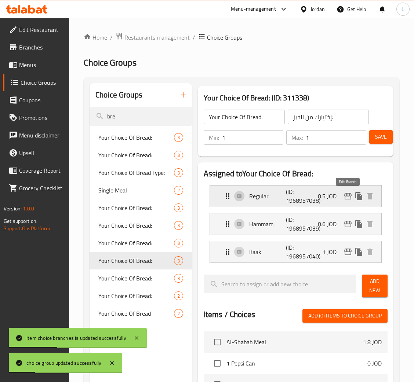
click at [345, 197] on icon "edit" at bounding box center [347, 196] width 7 height 7
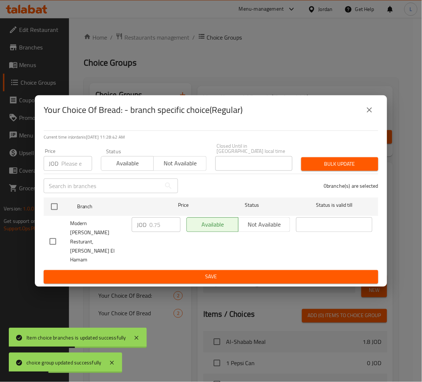
click at [368, 113] on icon "close" at bounding box center [369, 109] width 5 height 5
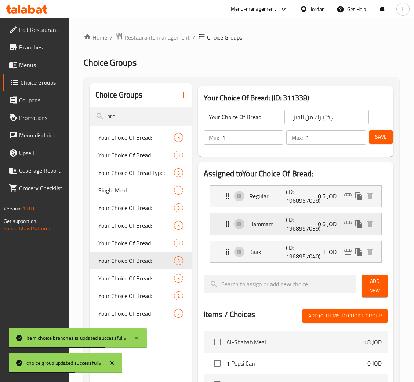
click at [349, 230] on button "edit" at bounding box center [347, 224] width 11 height 11
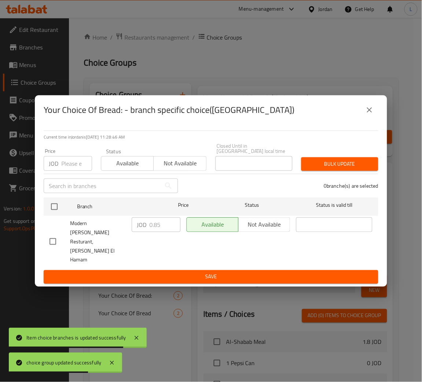
click at [373, 114] on icon "close" at bounding box center [369, 110] width 9 height 9
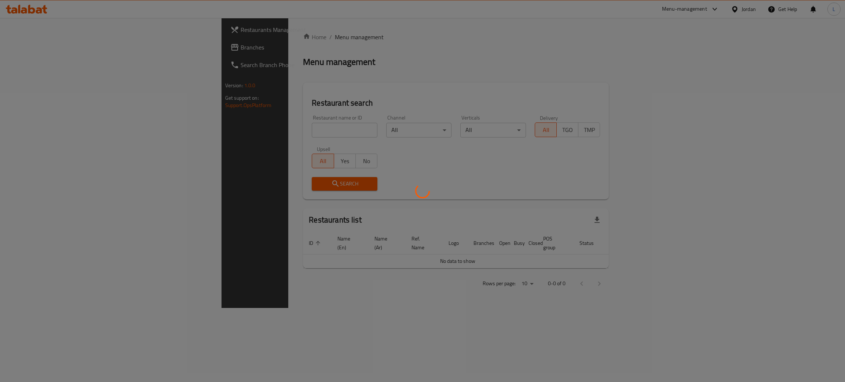
drag, startPoint x: 0, startPoint y: 0, endPoint x: 274, endPoint y: 138, distance: 306.3
click at [274, 138] on div at bounding box center [422, 191] width 845 height 382
click at [276, 128] on div at bounding box center [422, 191] width 845 height 382
click at [277, 83] on div at bounding box center [422, 191] width 845 height 382
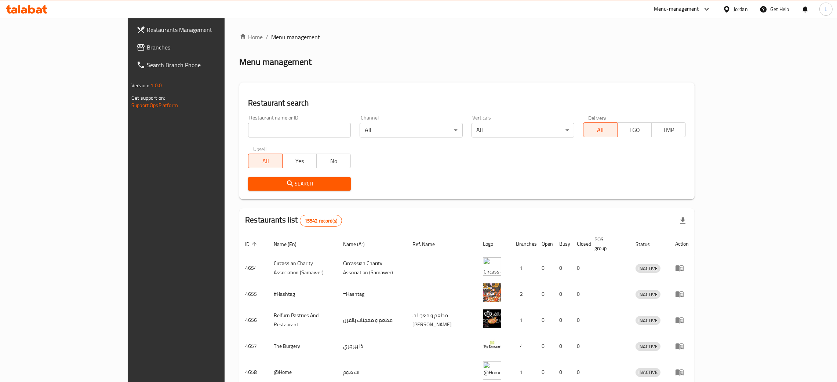
click at [272, 127] on input "search" at bounding box center [299, 130] width 103 height 15
type input "bel arabi"
click button "Search" at bounding box center [299, 184] width 103 height 14
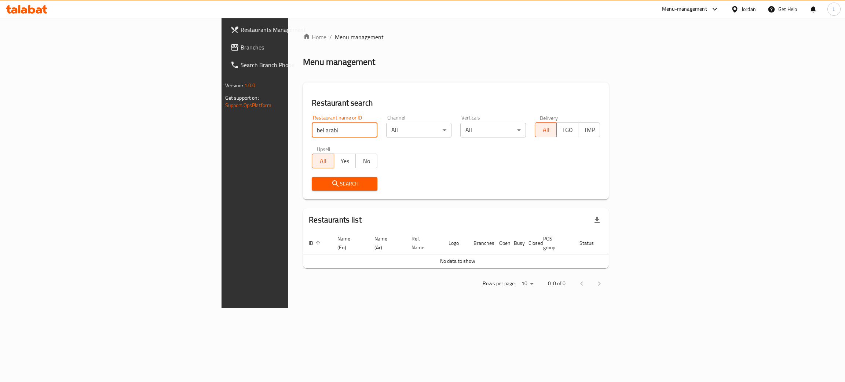
click at [312, 127] on input "bel arabi" at bounding box center [345, 130] width 66 height 15
click at [241, 45] on span "Branches" at bounding box center [299, 47] width 116 height 9
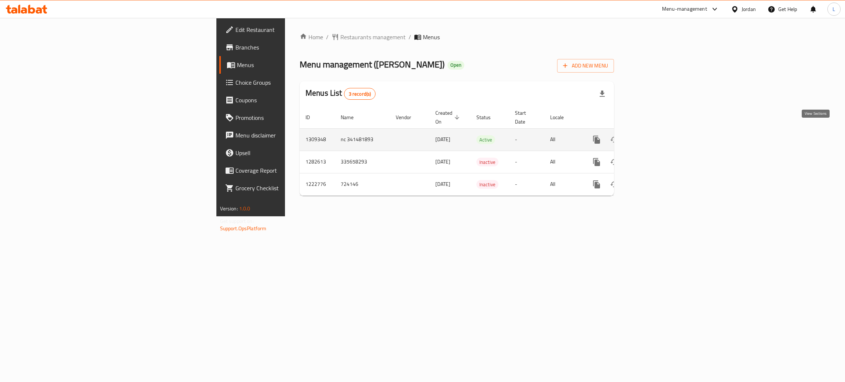
click at [653, 136] on icon "enhanced table" at bounding box center [649, 139] width 7 height 7
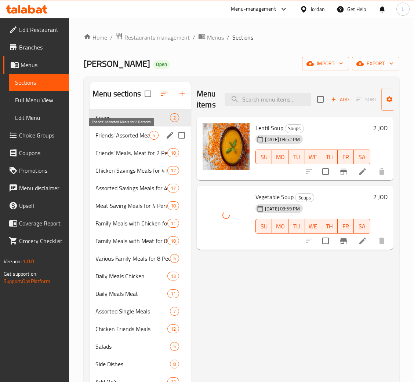
click at [126, 136] on span "Friends' Assorted Meals for 2 Persons" at bounding box center [122, 135] width 54 height 9
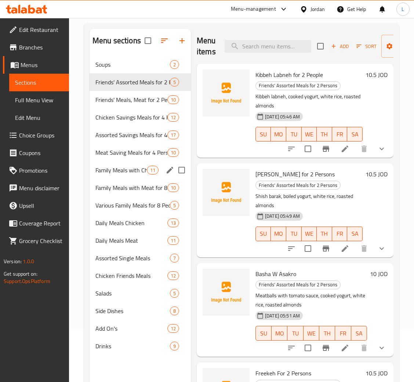
scroll to position [55, 0]
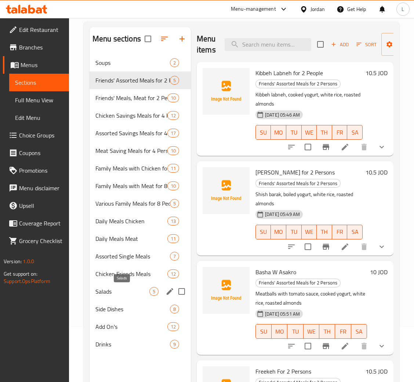
drag, startPoint x: 122, startPoint y: 289, endPoint x: 134, endPoint y: 292, distance: 12.0
click at [121, 291] on span "Salads" at bounding box center [122, 291] width 54 height 9
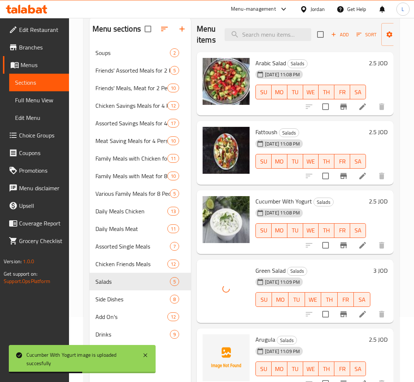
scroll to position [103, 0]
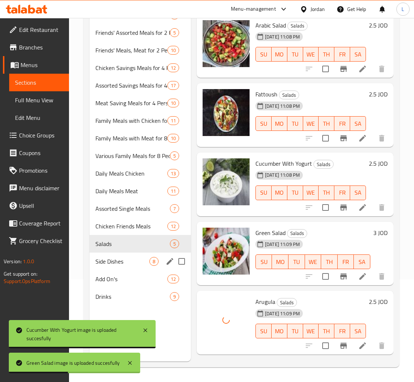
click at [127, 257] on span "Side Dishes" at bounding box center [122, 261] width 54 height 9
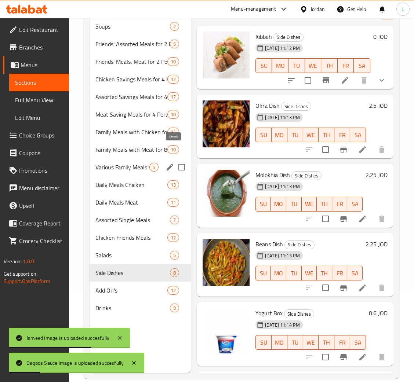
scroll to position [103, 0]
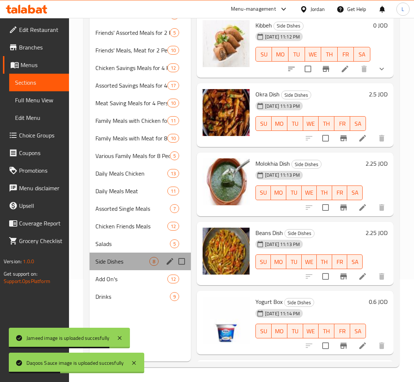
drag, startPoint x: 131, startPoint y: 269, endPoint x: 129, endPoint y: 275, distance: 5.7
click at [130, 271] on div "Soups 2 Friends' Assorted Meals for 2 Persons 5 Friends' Meals, Meat for 2 Pers…" at bounding box center [139, 155] width 101 height 299
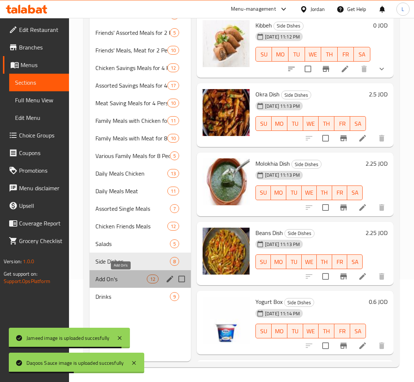
click at [129, 275] on span "Add On's" at bounding box center [120, 279] width 51 height 9
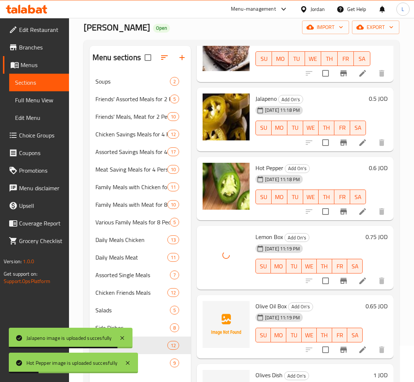
scroll to position [103, 0]
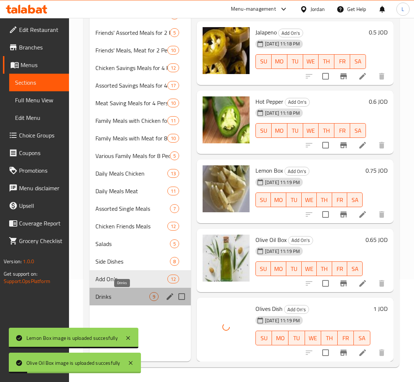
click at [122, 299] on span "Drinks" at bounding box center [122, 296] width 54 height 9
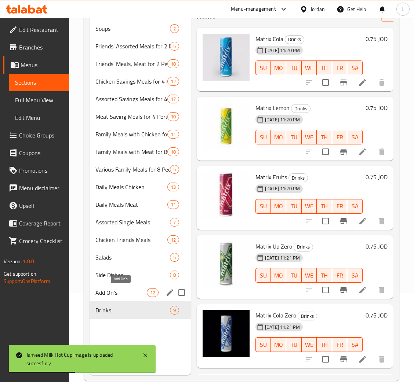
scroll to position [103, 0]
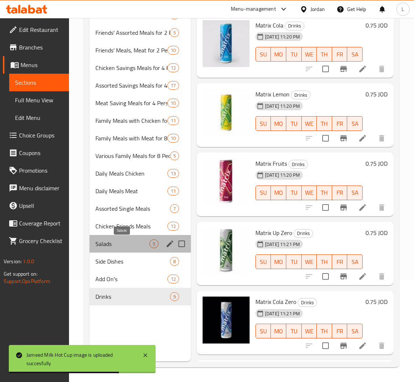
click at [125, 241] on span "Salads" at bounding box center [122, 244] width 54 height 9
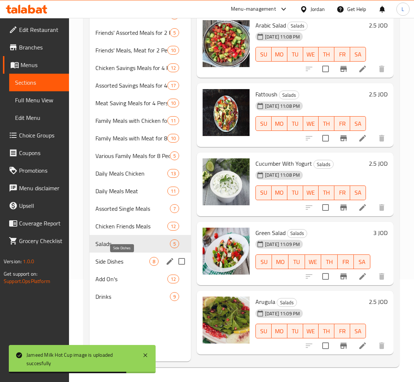
click at [116, 263] on span "Side Dishes" at bounding box center [122, 261] width 54 height 9
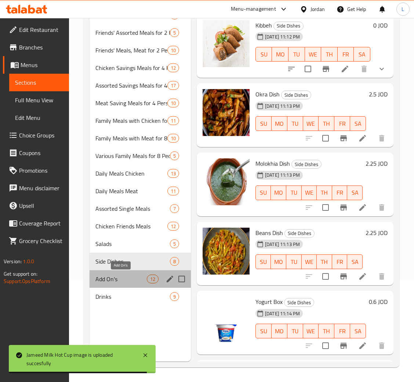
click at [116, 280] on span "Add On's" at bounding box center [120, 279] width 51 height 9
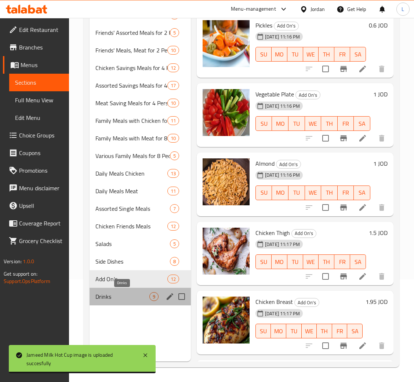
click at [115, 294] on span "Drinks" at bounding box center [122, 296] width 54 height 9
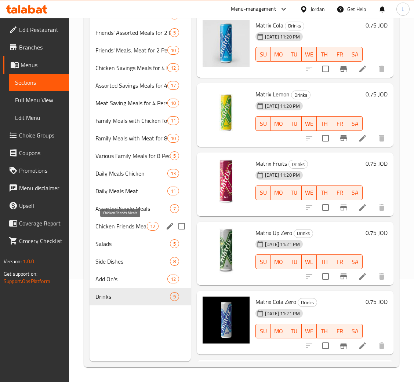
click at [124, 228] on span "Chicken Friends Meals" at bounding box center [120, 226] width 51 height 9
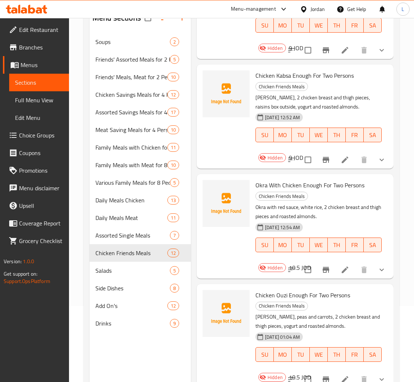
scroll to position [103, 0]
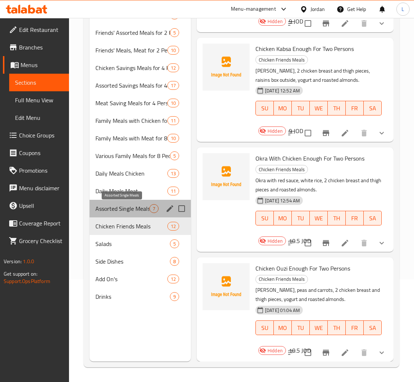
click at [120, 210] on span "Assorted Single Meals" at bounding box center [122, 208] width 54 height 9
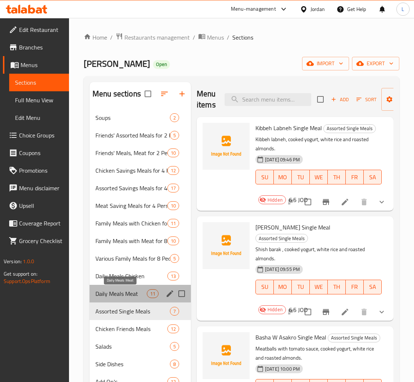
drag, startPoint x: 105, startPoint y: 291, endPoint x: 116, endPoint y: 291, distance: 10.6
click at [106, 291] on span "Daily Meals Meat" at bounding box center [120, 293] width 51 height 9
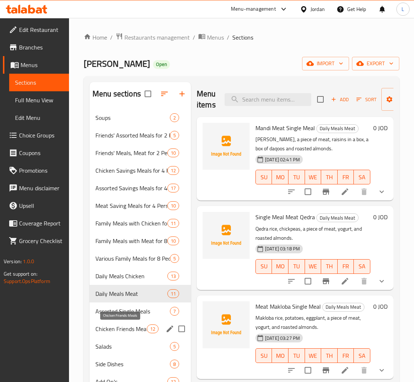
click at [131, 328] on span "Chicken Friends Meals" at bounding box center [120, 329] width 51 height 9
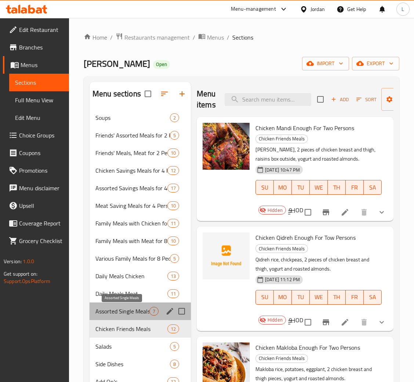
click at [124, 311] on span "Assorted Single Meals" at bounding box center [122, 311] width 54 height 9
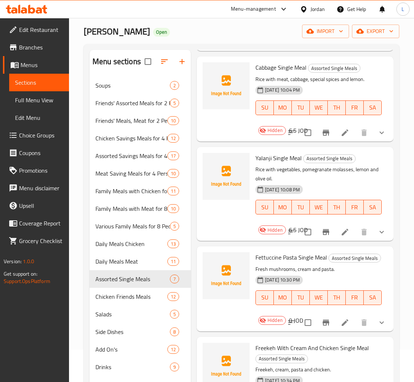
scroll to position [55, 0]
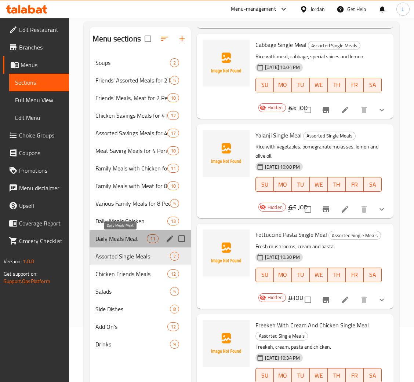
click at [103, 243] on span "Daily Meals Meat" at bounding box center [120, 238] width 51 height 9
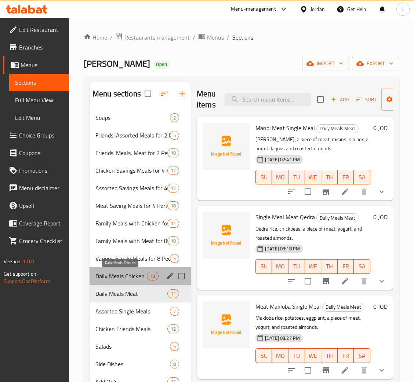
click at [112, 278] on span "Daily Meals Chicken" at bounding box center [120, 276] width 51 height 9
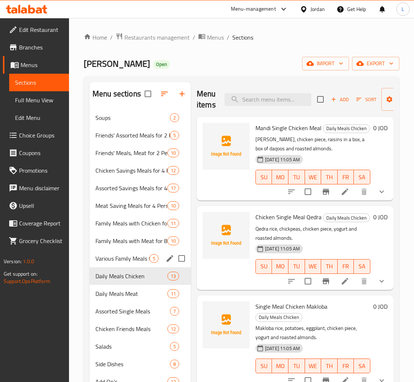
click at [127, 252] on div "Various Family Meals for 8 People 5" at bounding box center [139, 259] width 101 height 18
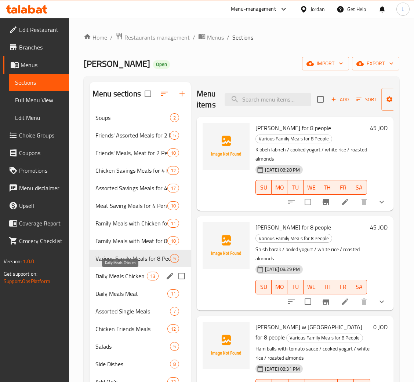
click at [126, 275] on span "Daily Meals Chicken" at bounding box center [120, 276] width 51 height 9
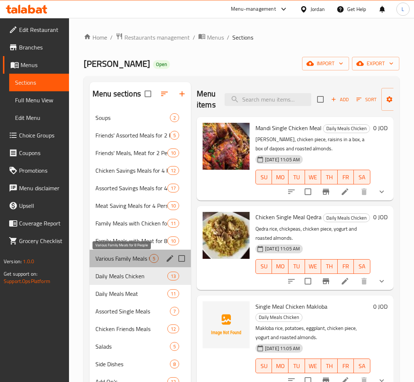
click at [132, 256] on span "Various Family Meals for 8 People" at bounding box center [122, 258] width 54 height 9
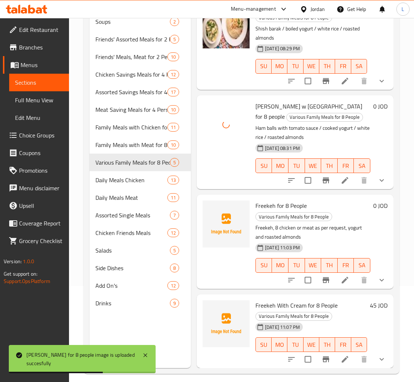
scroll to position [103, 0]
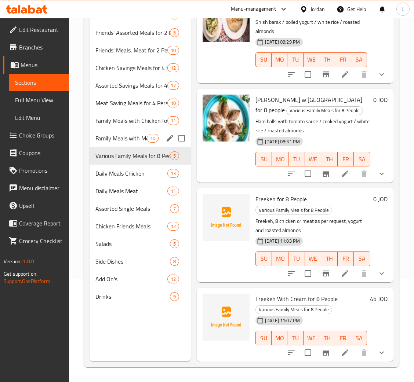
click at [152, 143] on div "Family Meals with Meat for 8 People 10" at bounding box center [139, 138] width 101 height 18
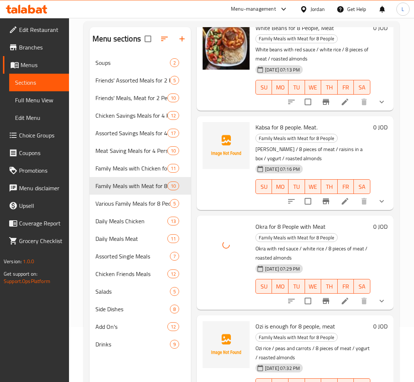
scroll to position [103, 0]
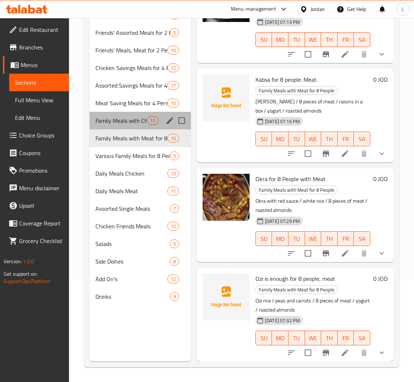
click at [129, 115] on div "Family Meals with Chicken for 8 People 11" at bounding box center [139, 121] width 101 height 18
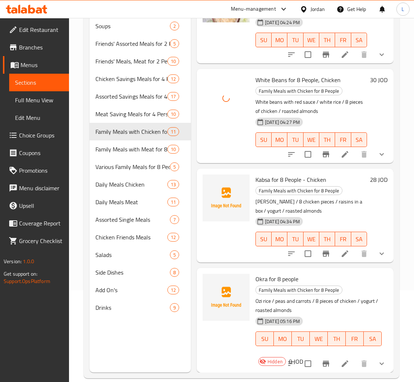
scroll to position [103, 0]
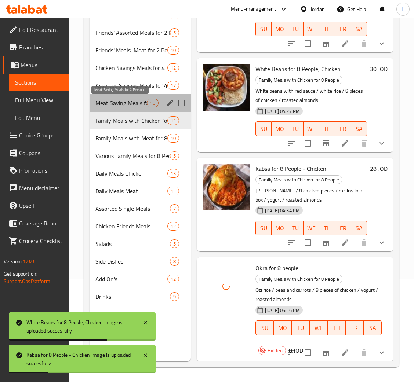
click at [123, 101] on span "Meat Saving Meals for 4 Persons" at bounding box center [120, 103] width 51 height 9
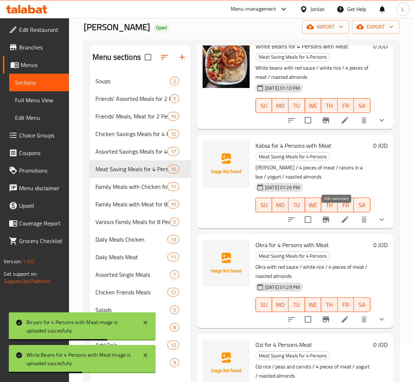
scroll to position [103, 0]
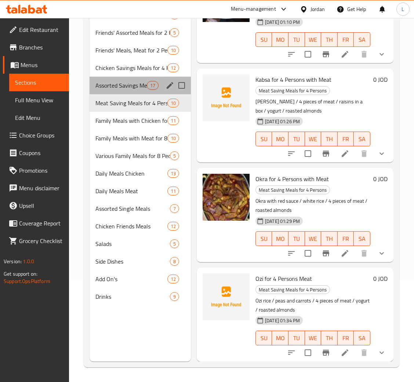
click at [147, 81] on div "Assorted Savings Meals for 4 Persons 17" at bounding box center [139, 86] width 101 height 18
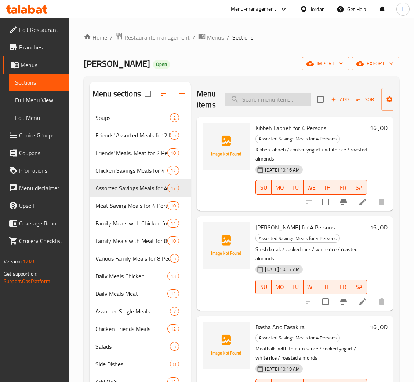
click at [274, 100] on input "search" at bounding box center [267, 99] width 87 height 13
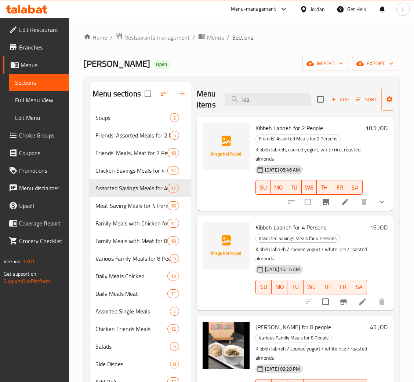
type input "kib"
click at [235, 164] on div at bounding box center [225, 146] width 47 height 47
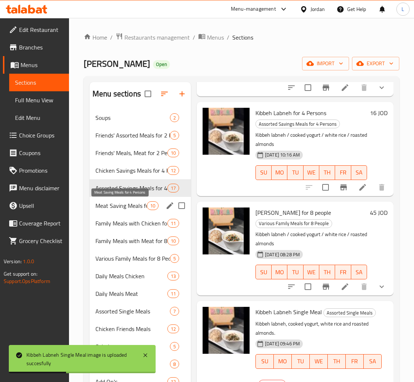
click at [133, 205] on span "Meat Saving Meals for 4 Persons" at bounding box center [120, 205] width 51 height 9
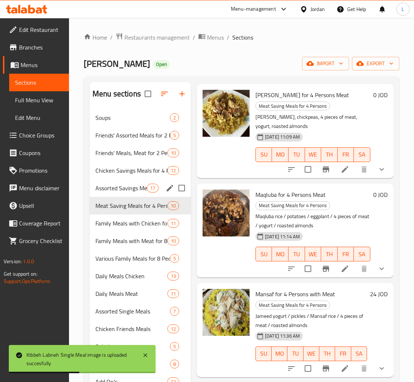
click at [129, 183] on div "Assorted Savings Meals for 4 Persons 17" at bounding box center [139, 188] width 101 height 18
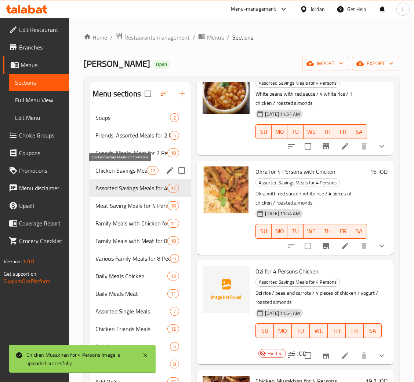
click at [132, 168] on span "Chicken Savings Meals for 4 Persons" at bounding box center [120, 170] width 51 height 9
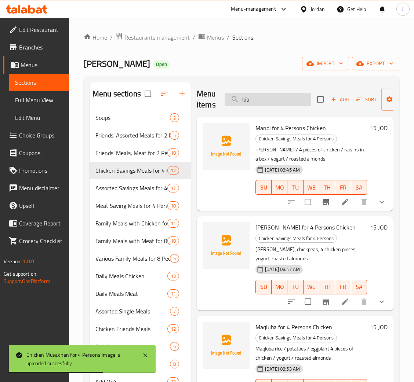
click at [270, 100] on input "kib" at bounding box center [267, 99] width 87 height 13
click at [269, 100] on input "kib" at bounding box center [267, 99] width 87 height 13
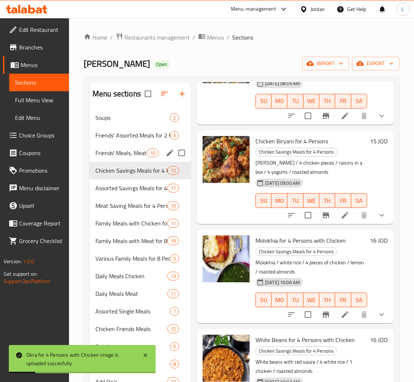
click at [140, 147] on div "Friends' Meals, Meat for 2 Persons 10" at bounding box center [139, 153] width 101 height 18
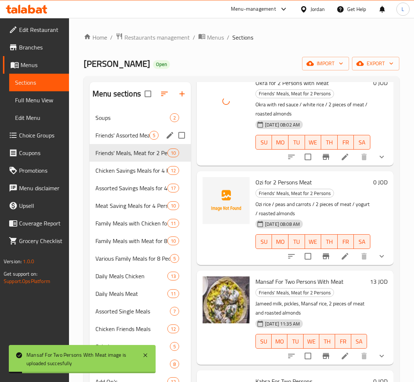
click at [126, 129] on div "Friends' Assorted Meals for 2 Persons 5" at bounding box center [139, 136] width 101 height 18
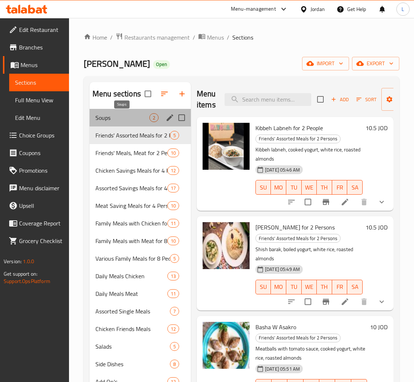
click at [130, 114] on span "Soups" at bounding box center [122, 117] width 54 height 9
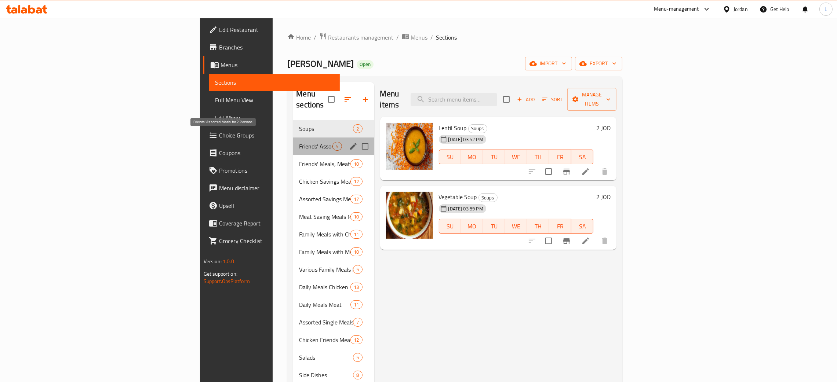
click at [299, 142] on span "Friends' Assorted Meals for 2 Persons" at bounding box center [315, 146] width 33 height 9
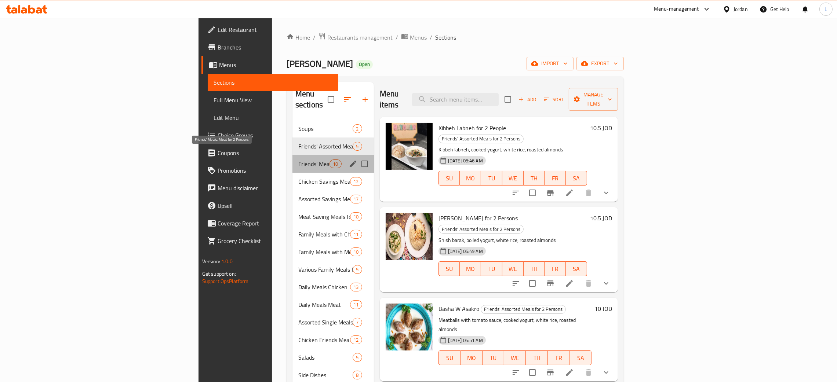
click at [298, 160] on span "Friends' Meals, Meat for 2 Persons" at bounding box center [313, 164] width 31 height 9
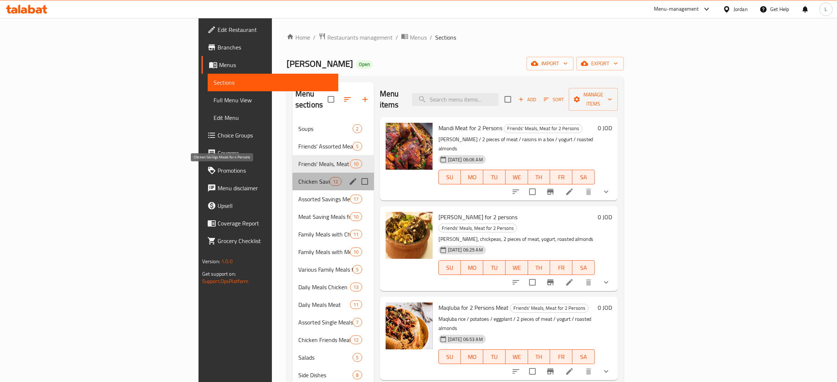
click at [298, 177] on span "Chicken Savings Meals for 4 Persons" at bounding box center [313, 181] width 31 height 9
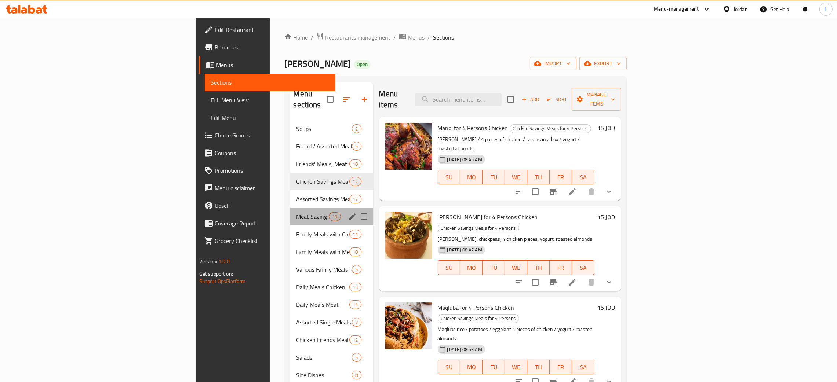
click at [290, 208] on div "Meat Saving Meals for 4 Persons 10" at bounding box center [331, 217] width 83 height 18
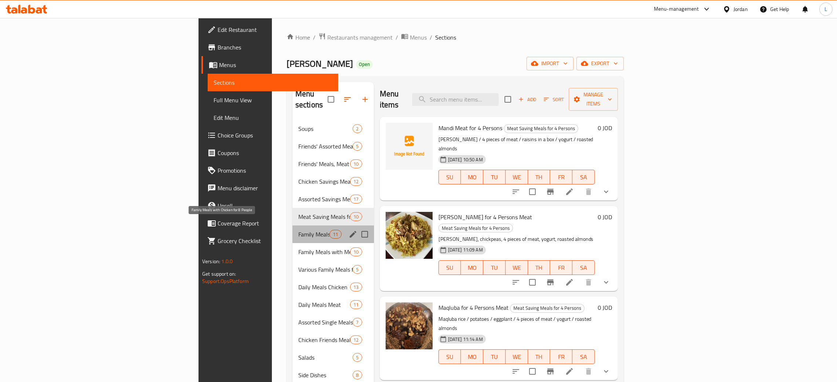
click at [298, 230] on span "Family Meals with Chicken for 8 People" at bounding box center [313, 234] width 31 height 9
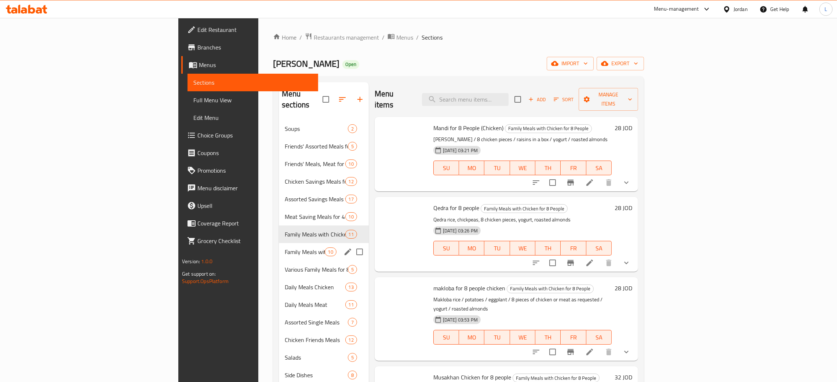
click at [285, 248] on span "Family Meals with Meat for 8 People" at bounding box center [305, 252] width 40 height 9
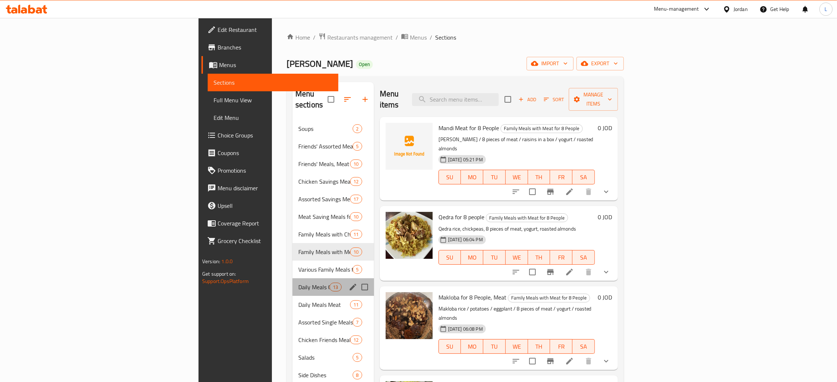
click at [292, 284] on div "Daily Meals Chicken 13" at bounding box center [332, 287] width 81 height 18
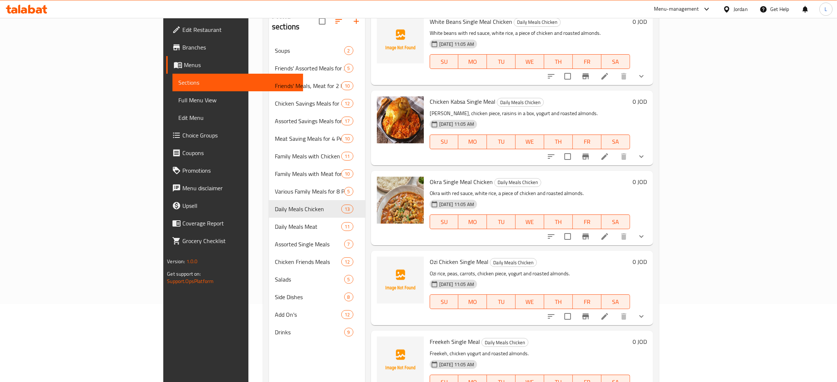
scroll to position [48, 0]
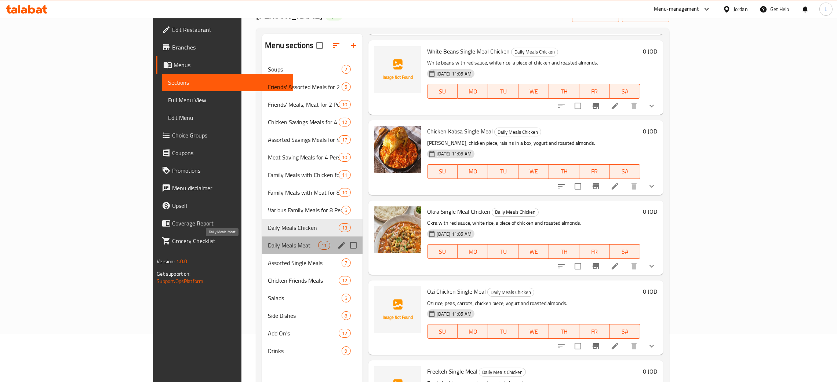
click at [268, 247] on span "Daily Meals Meat" at bounding box center [293, 245] width 50 height 9
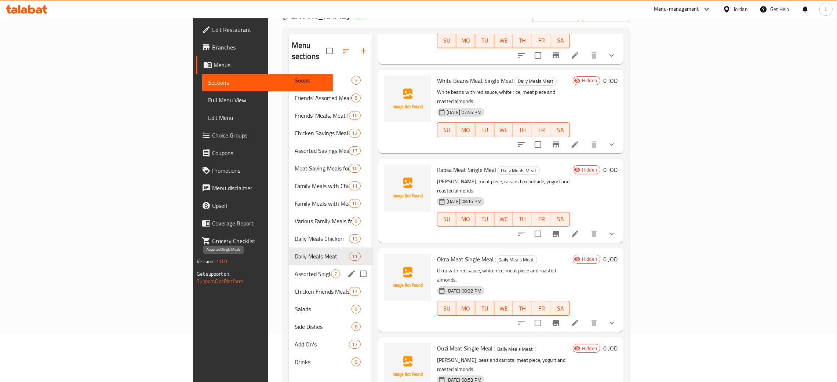
click at [295, 270] on span "Assorted Single Meals" at bounding box center [313, 274] width 36 height 9
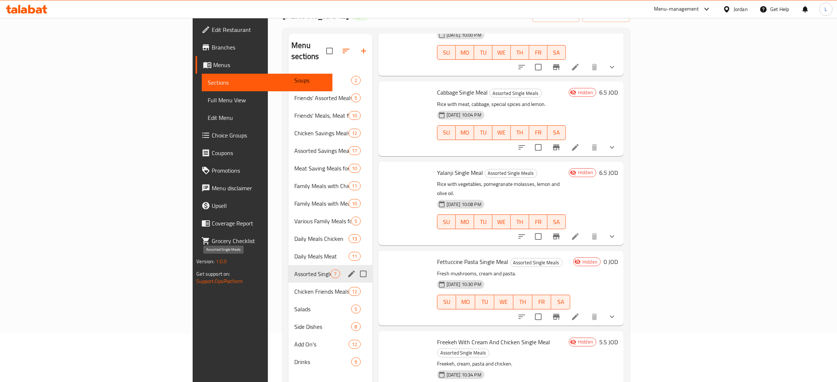
scroll to position [196, 0]
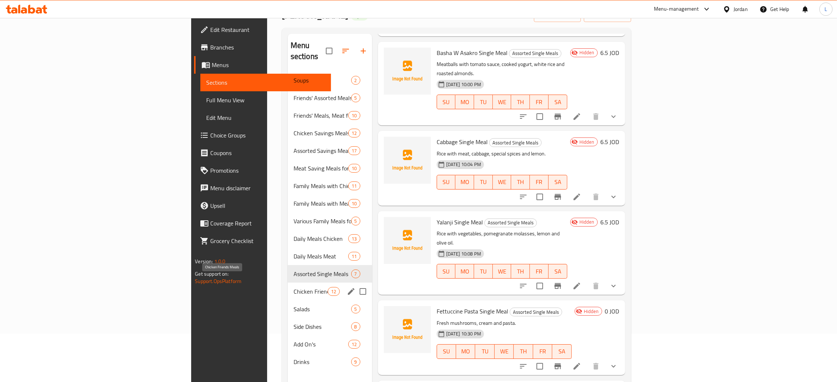
click at [293, 287] on span "Chicken Friends Meals" at bounding box center [310, 291] width 34 height 9
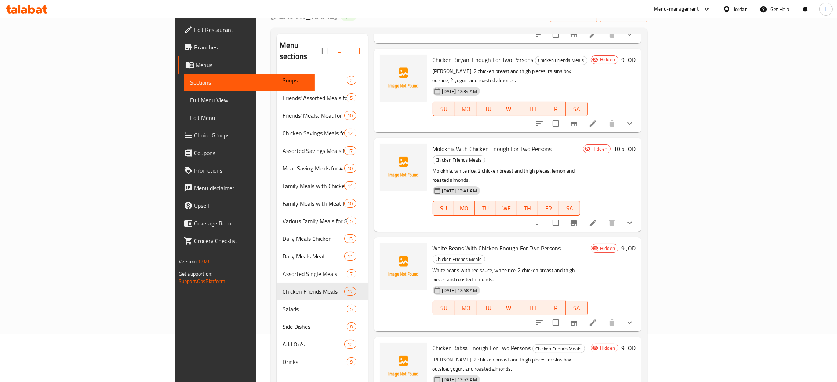
scroll to position [103, 0]
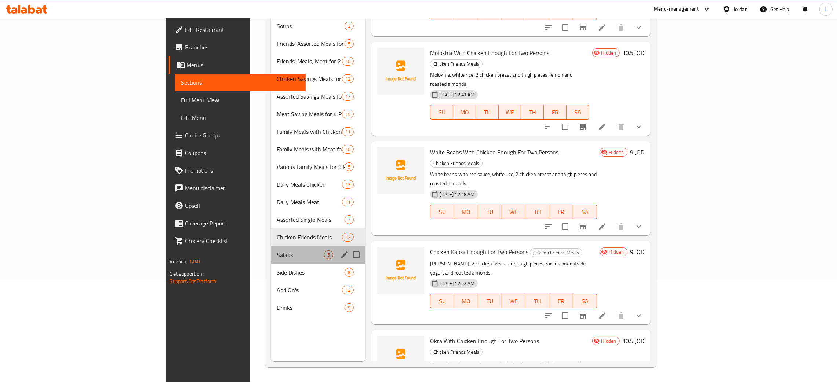
drag, startPoint x: 229, startPoint y: 237, endPoint x: 239, endPoint y: 238, distance: 9.9
click at [271, 246] on div "Salads 5" at bounding box center [318, 255] width 95 height 18
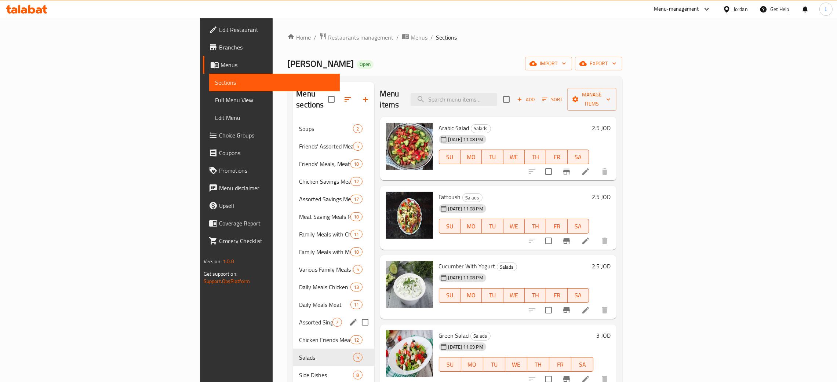
scroll to position [103, 0]
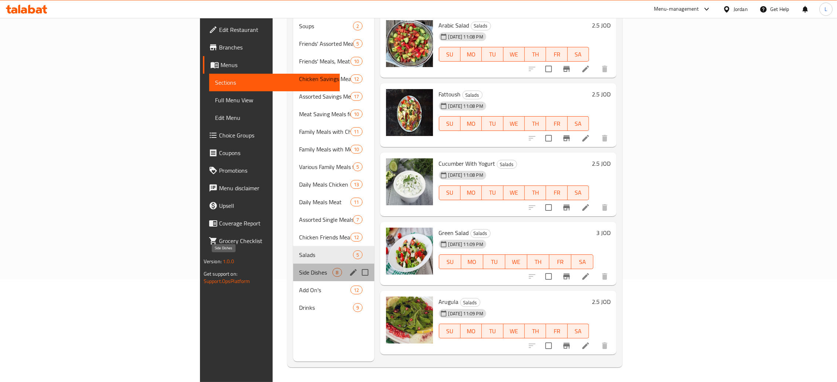
click at [299, 268] on span "Side Dishes" at bounding box center [315, 272] width 33 height 9
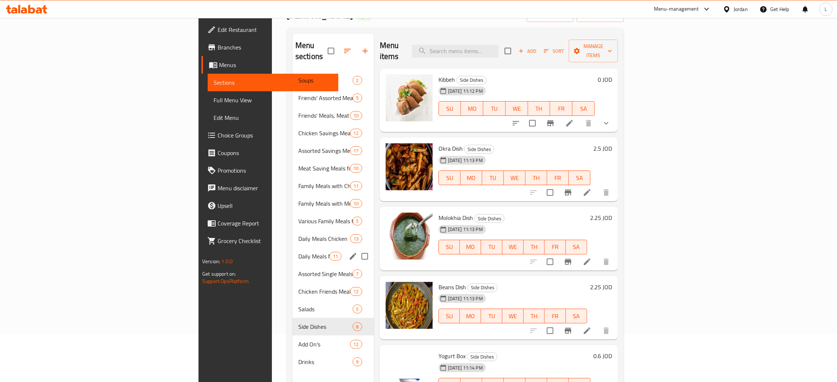
scroll to position [103, 0]
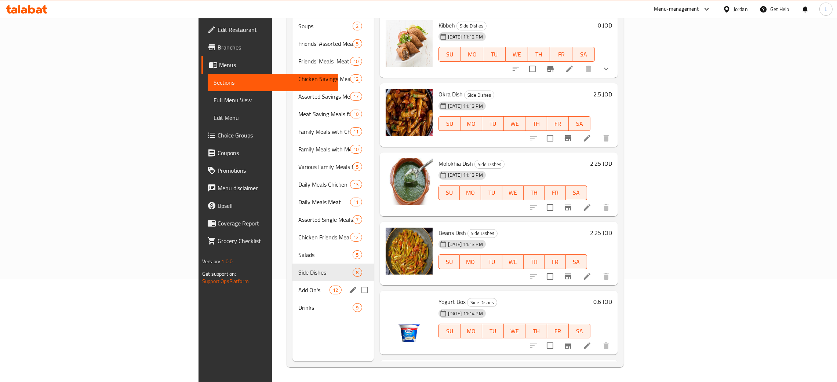
click at [298, 286] on span "Add On's" at bounding box center [313, 290] width 31 height 9
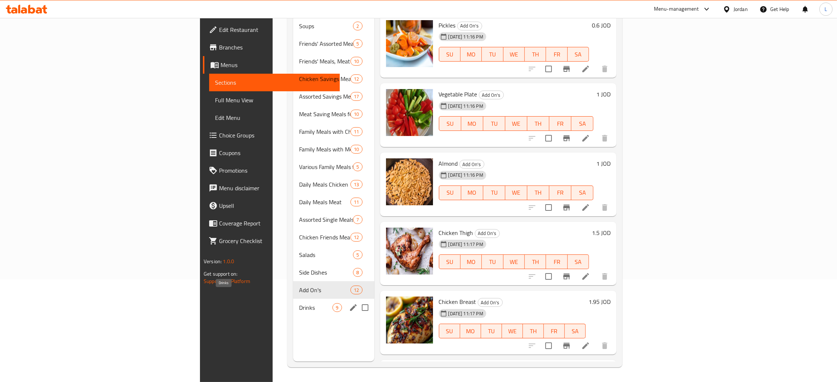
click at [299, 303] on span "Drinks" at bounding box center [315, 307] width 33 height 9
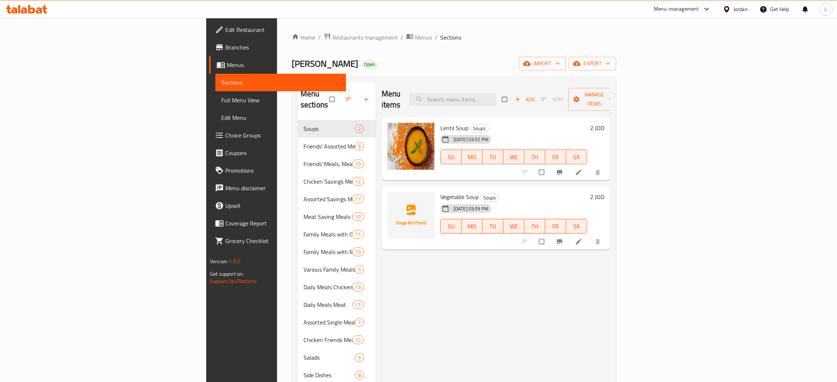
click at [227, 61] on span "Menus" at bounding box center [283, 65] width 113 height 9
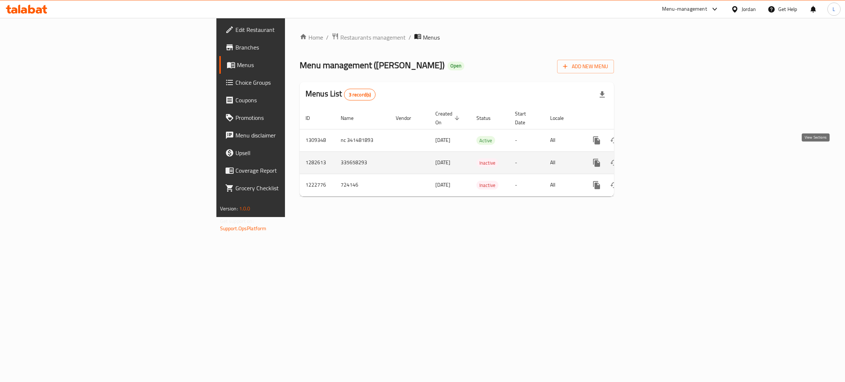
click at [654, 158] on icon "enhanced table" at bounding box center [649, 162] width 9 height 9
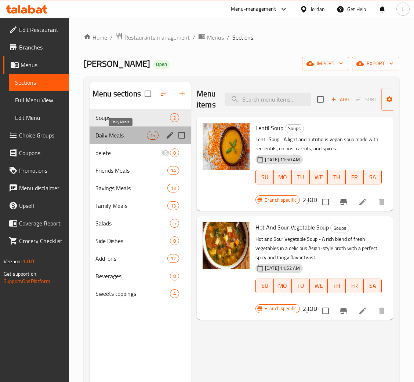
click at [114, 135] on span "Daily Meals" at bounding box center [120, 135] width 51 height 9
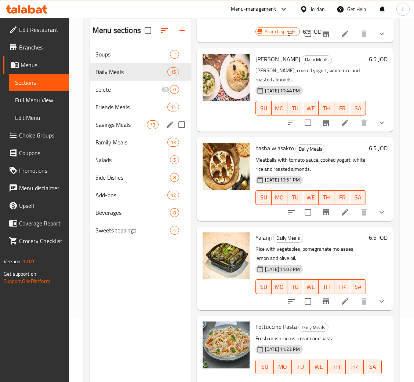
scroll to position [48, 0]
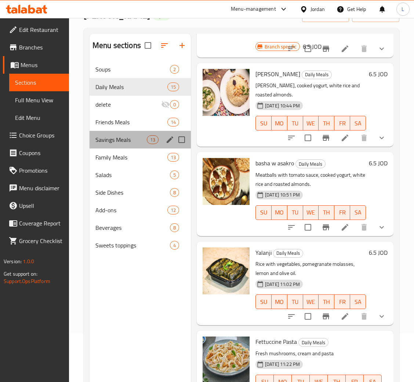
click at [115, 132] on div "Savings Meals 13" at bounding box center [139, 140] width 101 height 18
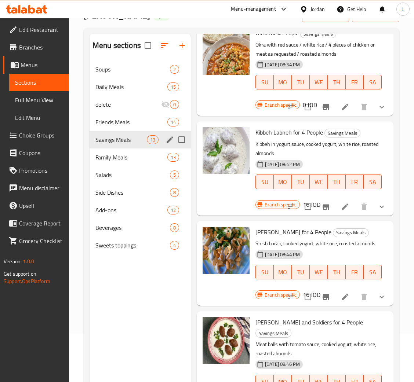
scroll to position [1020, 0]
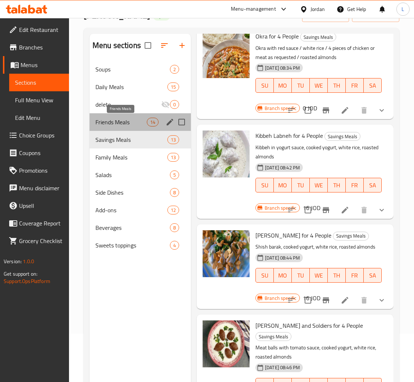
click at [116, 122] on span "Friends Meals" at bounding box center [120, 122] width 51 height 9
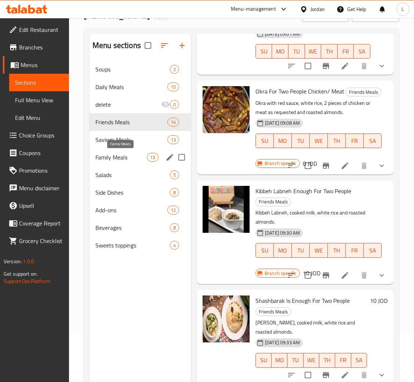
click at [124, 154] on span "Family Meals" at bounding box center [120, 157] width 51 height 9
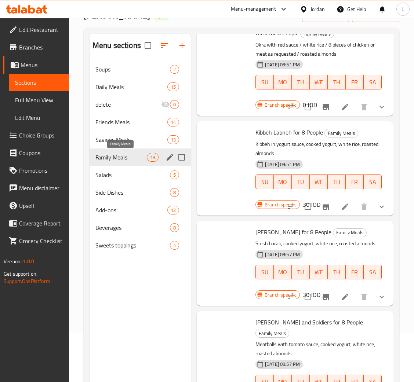
scroll to position [949, 0]
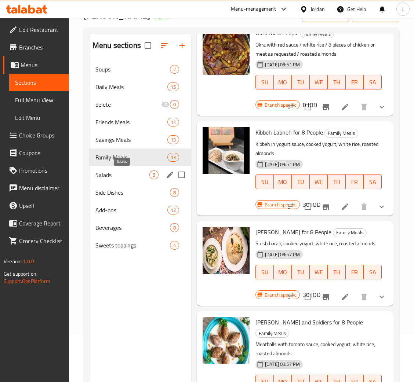
click at [105, 178] on span "Salads" at bounding box center [122, 175] width 54 height 9
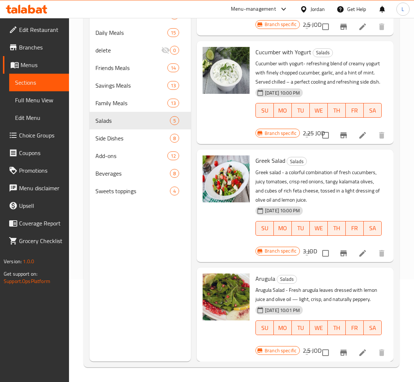
scroll to position [103, 0]
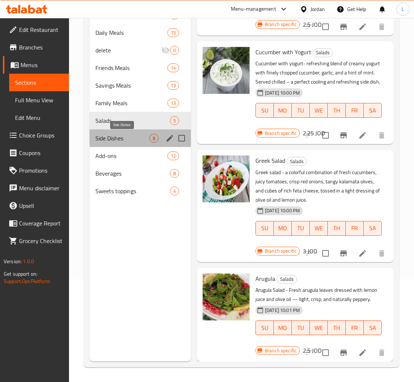
click at [130, 140] on span "Side Dishes" at bounding box center [122, 138] width 54 height 9
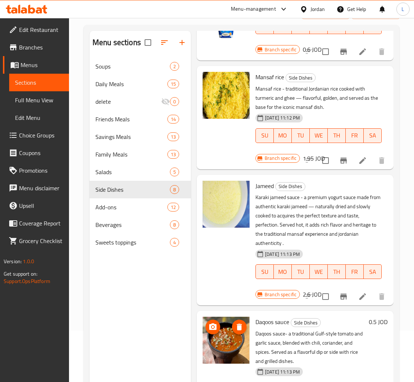
scroll to position [103, 0]
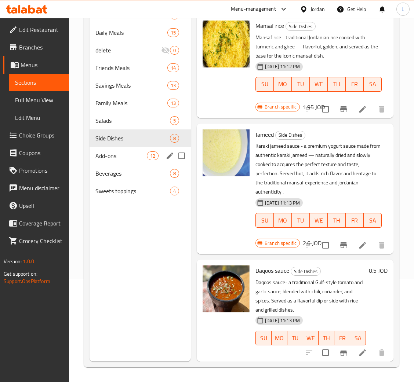
click at [114, 157] on span "Add-ons" at bounding box center [120, 155] width 51 height 9
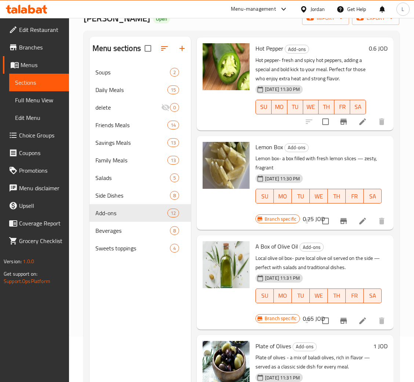
scroll to position [103, 0]
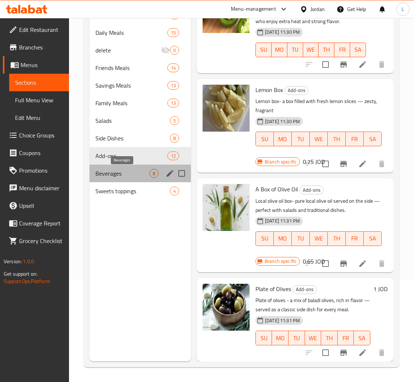
click at [134, 171] on span "Beverages" at bounding box center [122, 173] width 54 height 9
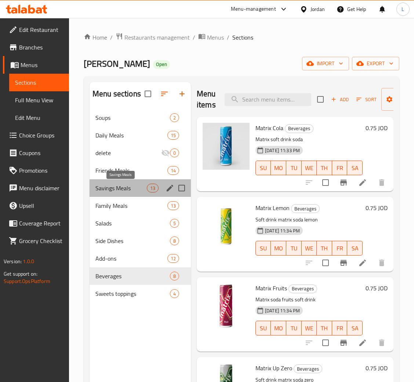
click at [125, 191] on span "Savings Meals" at bounding box center [120, 188] width 51 height 9
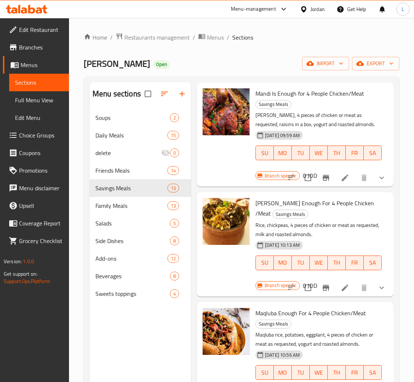
scroll to position [55, 0]
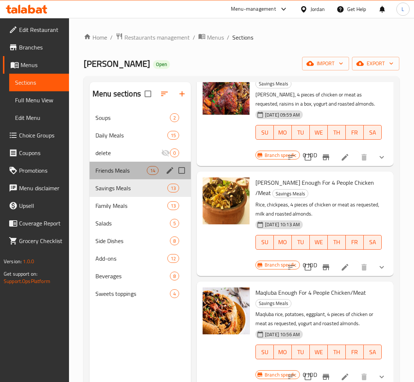
click at [120, 164] on div "Friends Meals 14" at bounding box center [139, 171] width 101 height 18
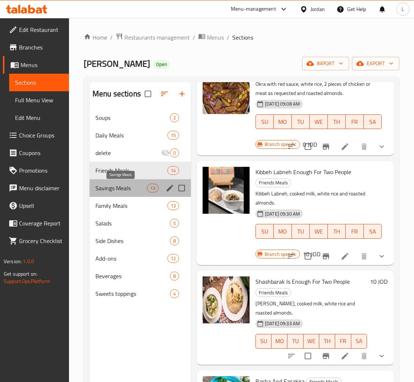
click at [126, 188] on span "Savings Meals" at bounding box center [120, 188] width 51 height 9
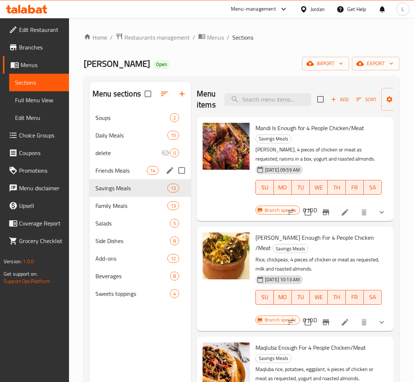
drag, startPoint x: 99, startPoint y: 169, endPoint x: 102, endPoint y: 170, distance: 4.0
click at [99, 169] on span "Friends Meals" at bounding box center [120, 170] width 51 height 9
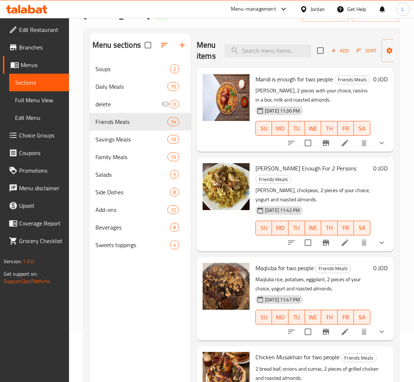
scroll to position [48, 0]
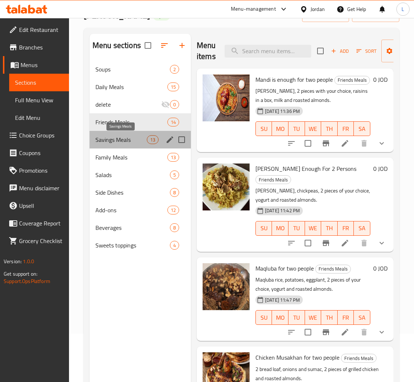
click at [120, 144] on span "Savings Meals" at bounding box center [120, 139] width 51 height 9
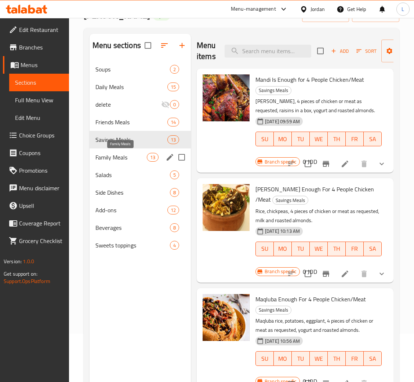
click at [121, 156] on span "Family Meals" at bounding box center [120, 157] width 51 height 9
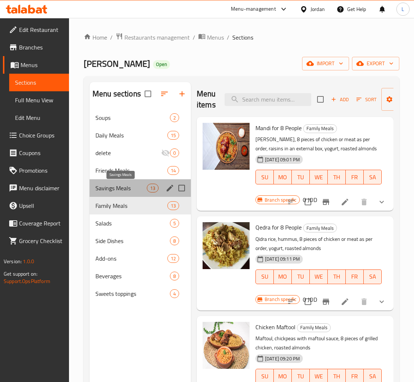
click at [118, 188] on span "Savings Meals" at bounding box center [120, 188] width 51 height 9
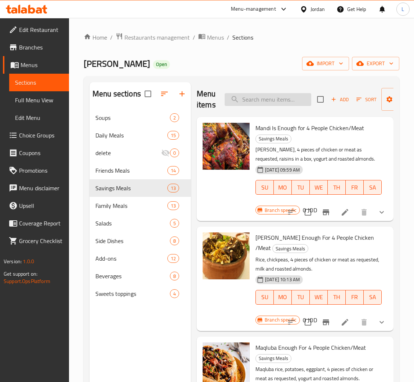
click at [253, 100] on input "search" at bounding box center [267, 99] width 87 height 13
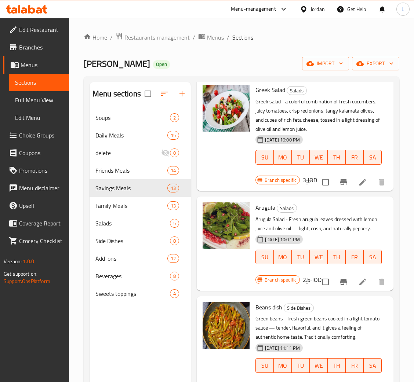
scroll to position [605, 0]
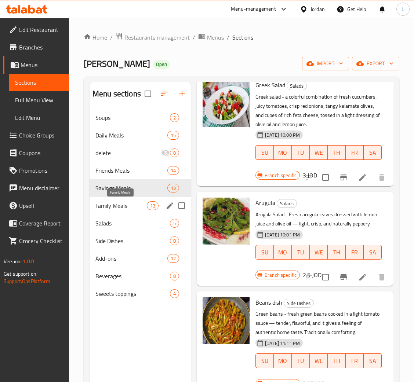
drag, startPoint x: 126, startPoint y: 204, endPoint x: 140, endPoint y: 211, distance: 16.1
click at [126, 204] on span "Family Meals" at bounding box center [120, 205] width 51 height 9
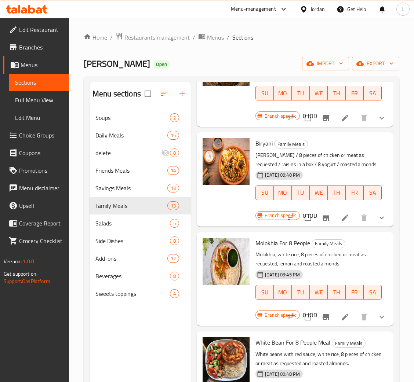
scroll to position [550, 0]
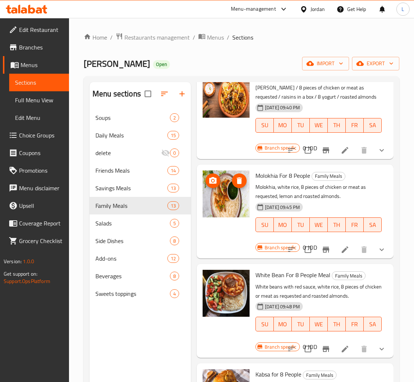
click at [230, 197] on img at bounding box center [225, 194] width 47 height 47
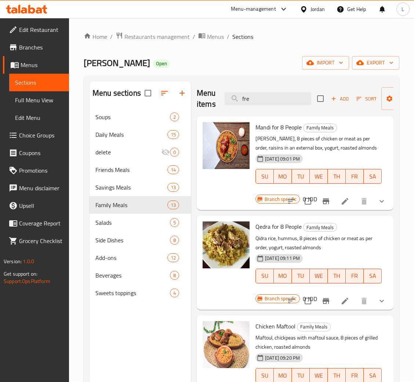
scroll to position [0, 0]
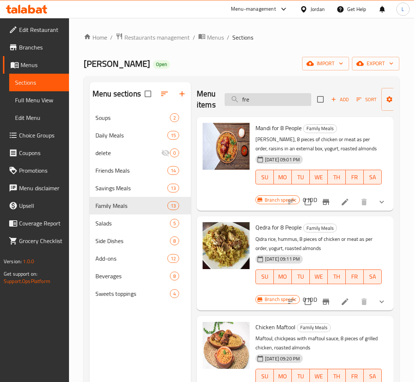
click at [259, 100] on input "fre" at bounding box center [267, 99] width 87 height 13
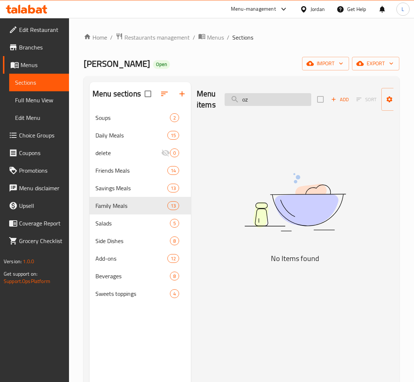
type input "o"
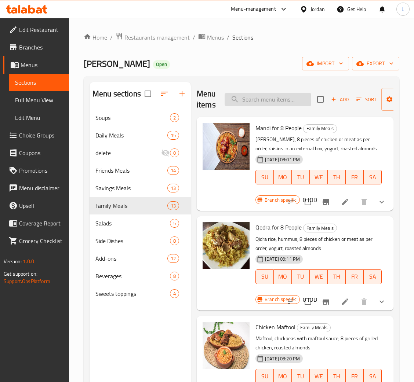
click at [262, 99] on input "search" at bounding box center [267, 99] width 87 height 13
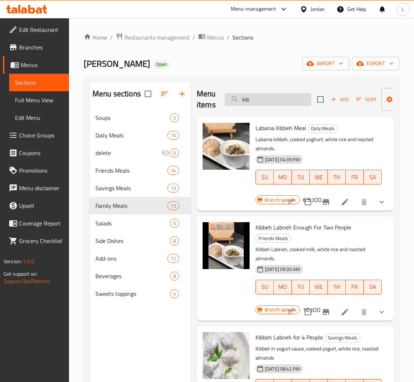
click at [264, 100] on input "kib" at bounding box center [267, 99] width 87 height 13
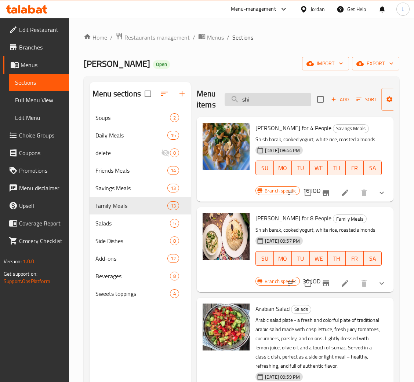
click at [255, 97] on input "shi" at bounding box center [267, 99] width 87 height 13
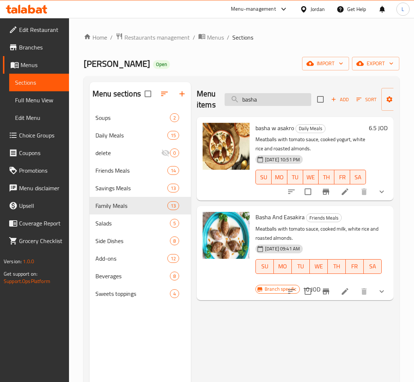
click at [272, 100] on input "basha" at bounding box center [267, 99] width 87 height 13
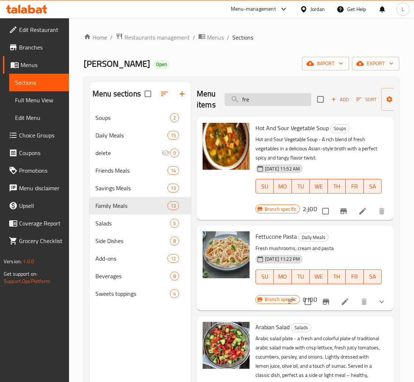
click at [285, 95] on input "fre" at bounding box center [267, 99] width 87 height 13
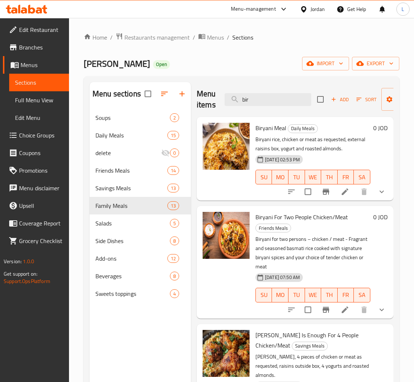
click at [262, 107] on div "Menu items bir Add Sort Manage items" at bounding box center [295, 99] width 197 height 35
click at [262, 100] on input "bir" at bounding box center [267, 99] width 87 height 13
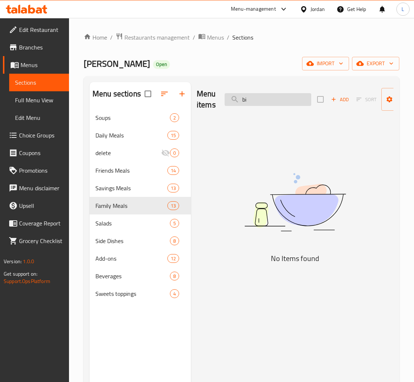
type input "b"
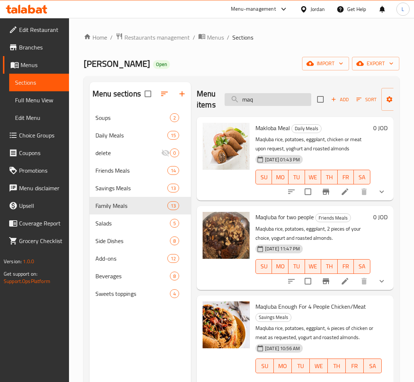
click at [267, 103] on input "maq" at bounding box center [267, 99] width 87 height 13
click at [266, 102] on input "maq" at bounding box center [267, 99] width 87 height 13
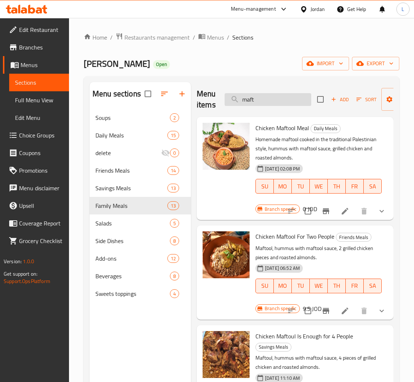
click at [261, 101] on input "maft" at bounding box center [267, 99] width 87 height 13
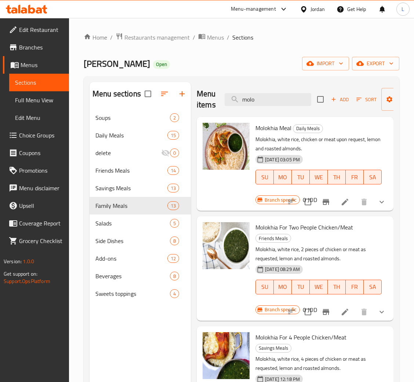
click at [291, 90] on div "Menu items molo Add Sort Manage items" at bounding box center [295, 99] width 197 height 35
click at [291, 92] on div "Menu items molo Add Sort Manage items" at bounding box center [295, 99] width 197 height 35
click at [290, 98] on input "molo" at bounding box center [267, 99] width 87 height 13
click at [262, 102] on input "molo" at bounding box center [267, 99] width 87 height 13
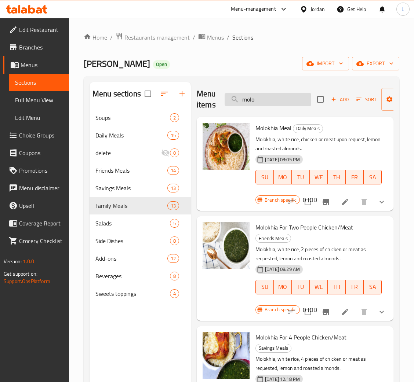
click at [262, 102] on input "molo" at bounding box center [267, 99] width 87 height 13
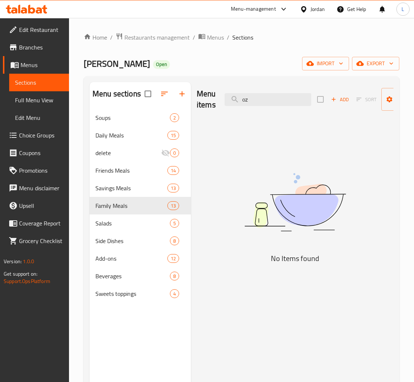
type input "o"
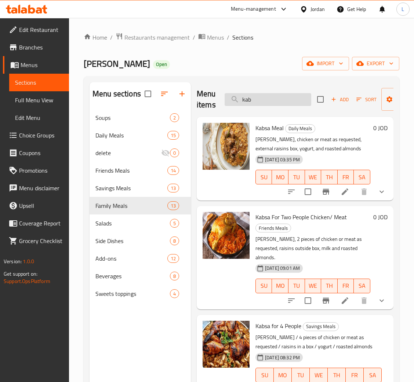
click at [269, 100] on input "kab" at bounding box center [267, 99] width 87 height 13
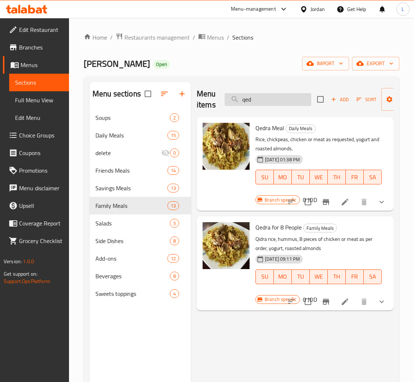
click at [247, 101] on input "qed" at bounding box center [267, 99] width 87 height 13
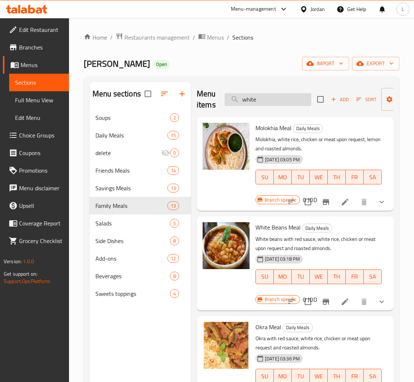
click at [262, 100] on input "white" at bounding box center [267, 99] width 87 height 13
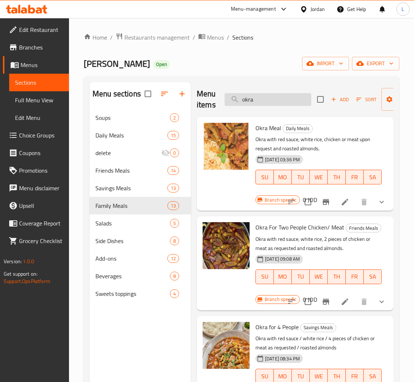
click at [247, 98] on input "okra" at bounding box center [267, 99] width 87 height 13
drag, startPoint x: 247, startPoint y: 98, endPoint x: 246, endPoint y: 103, distance: 4.9
click at [247, 98] on input "okra" at bounding box center [267, 99] width 87 height 13
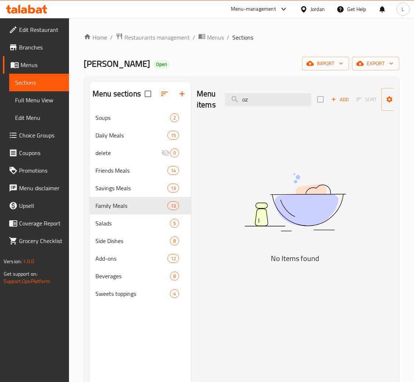
type input "o"
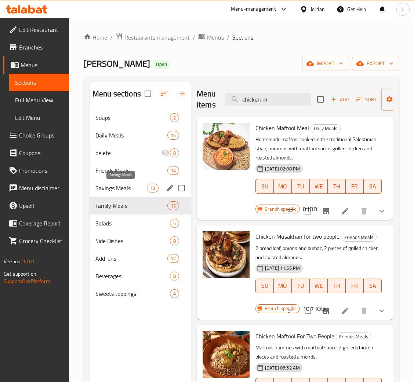
click at [121, 187] on span "Savings Meals" at bounding box center [120, 188] width 51 height 9
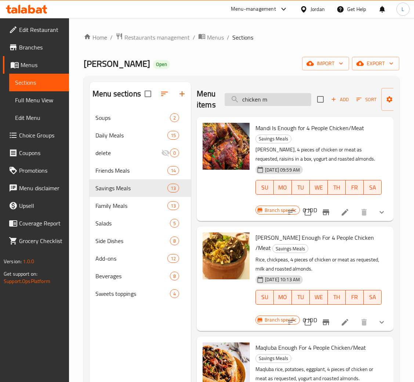
click at [267, 103] on input "chicken m" at bounding box center [267, 99] width 87 height 13
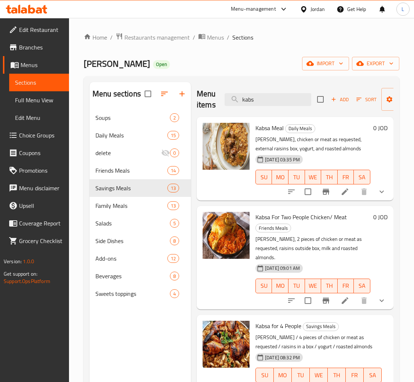
click at [259, 107] on div "Menu items kabs Add Sort Manage items" at bounding box center [295, 99] width 197 height 35
click at [258, 107] on div "Menu items kabs Add Sort Manage items" at bounding box center [295, 99] width 197 height 35
click at [257, 105] on input "kabs" at bounding box center [267, 99] width 87 height 13
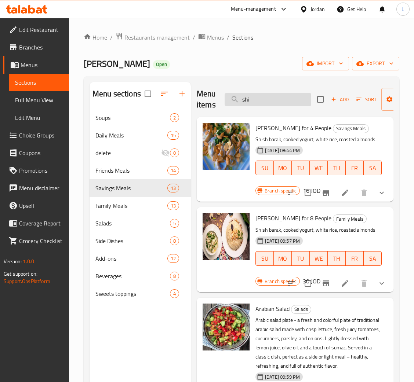
click at [257, 105] on input "shi" at bounding box center [267, 99] width 87 height 13
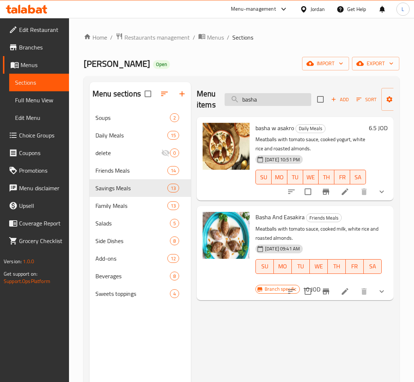
click at [278, 95] on input "basha" at bounding box center [267, 99] width 87 height 13
click at [278, 96] on input "basha" at bounding box center [267, 99] width 87 height 13
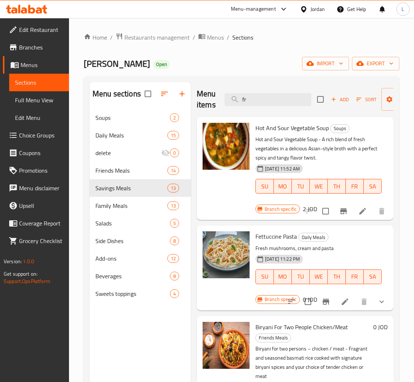
type input "f"
